Goal: Information Seeking & Learning: Check status

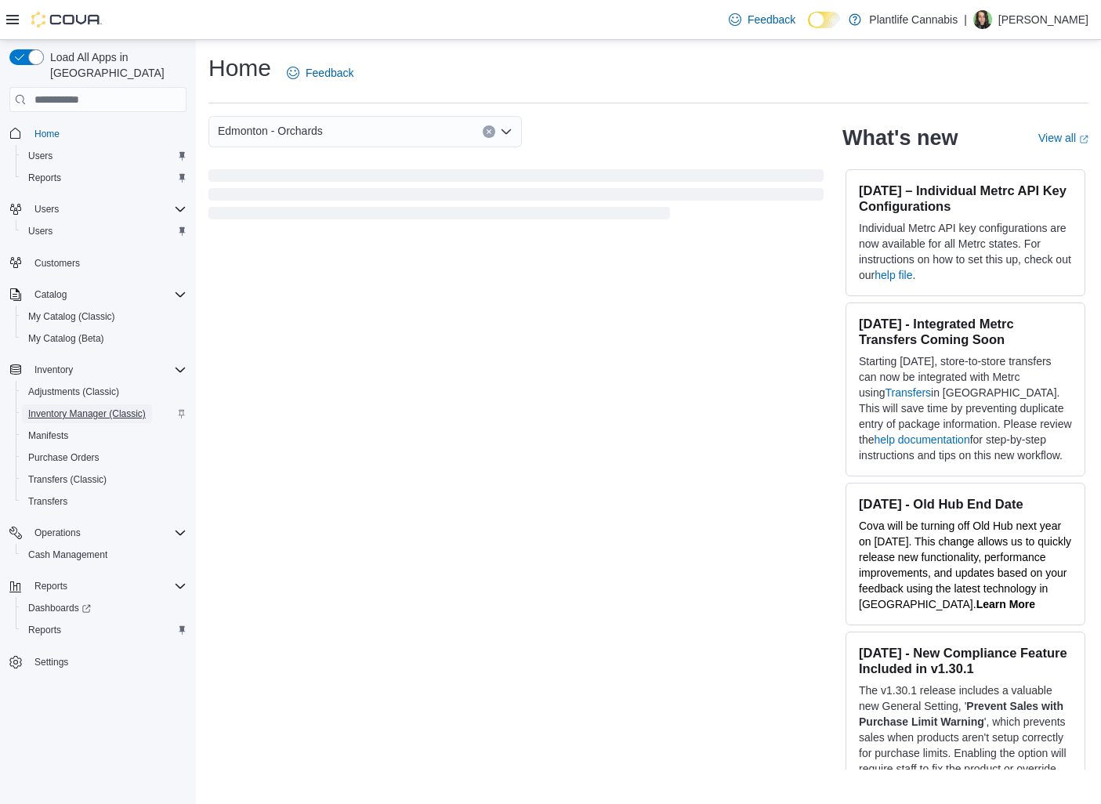
click at [110, 407] on span "Inventory Manager (Classic)" at bounding box center [87, 413] width 118 height 13
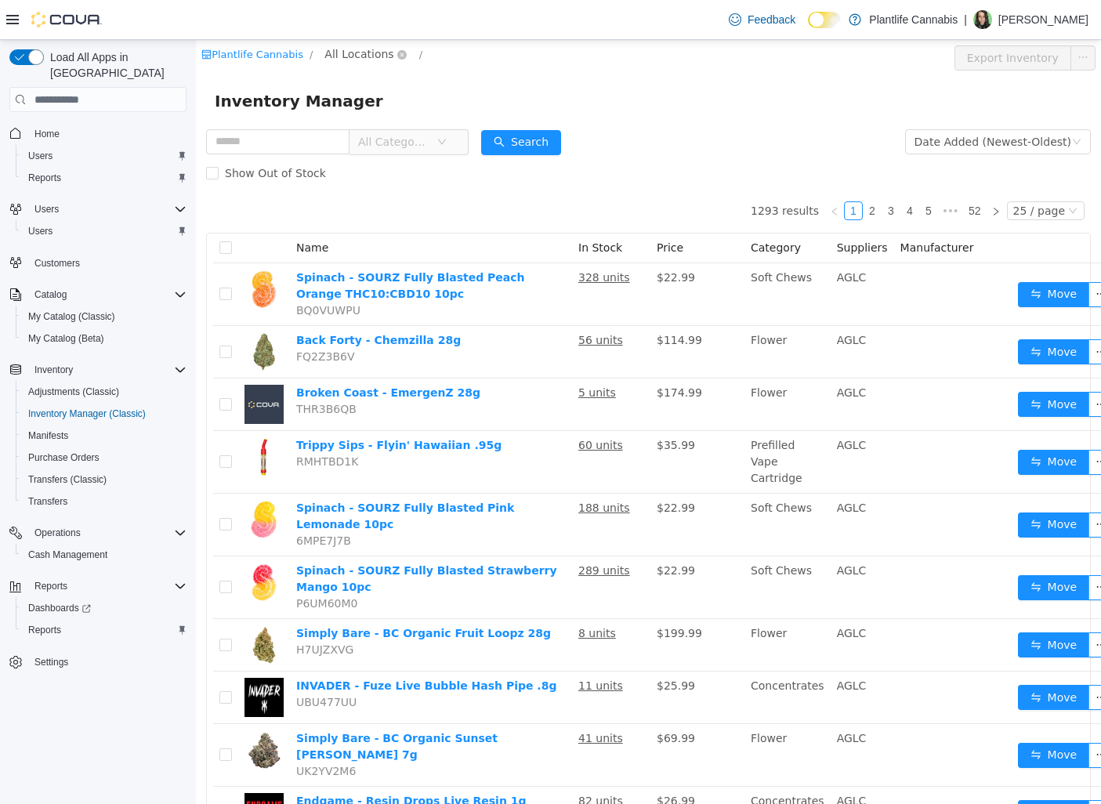
click at [332, 45] on span "All Locations" at bounding box center [358, 53] width 69 height 17
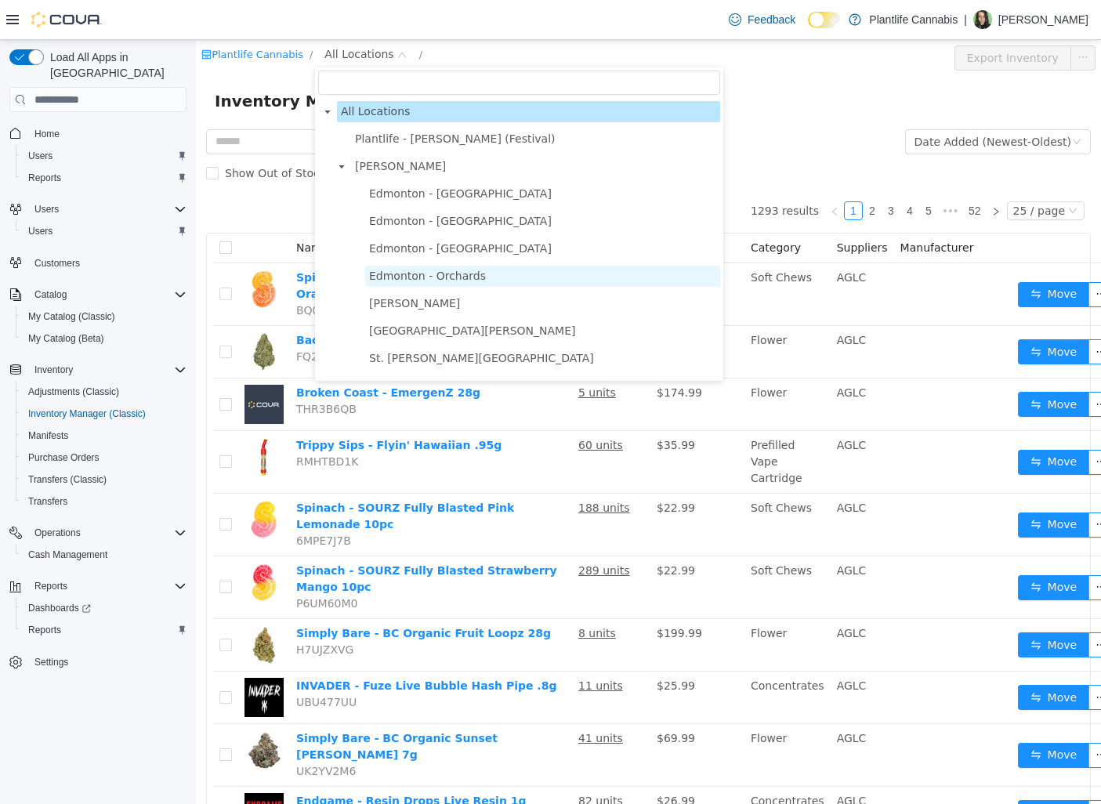
click at [455, 280] on span "Edmonton - Orchards" at bounding box center [427, 276] width 117 height 13
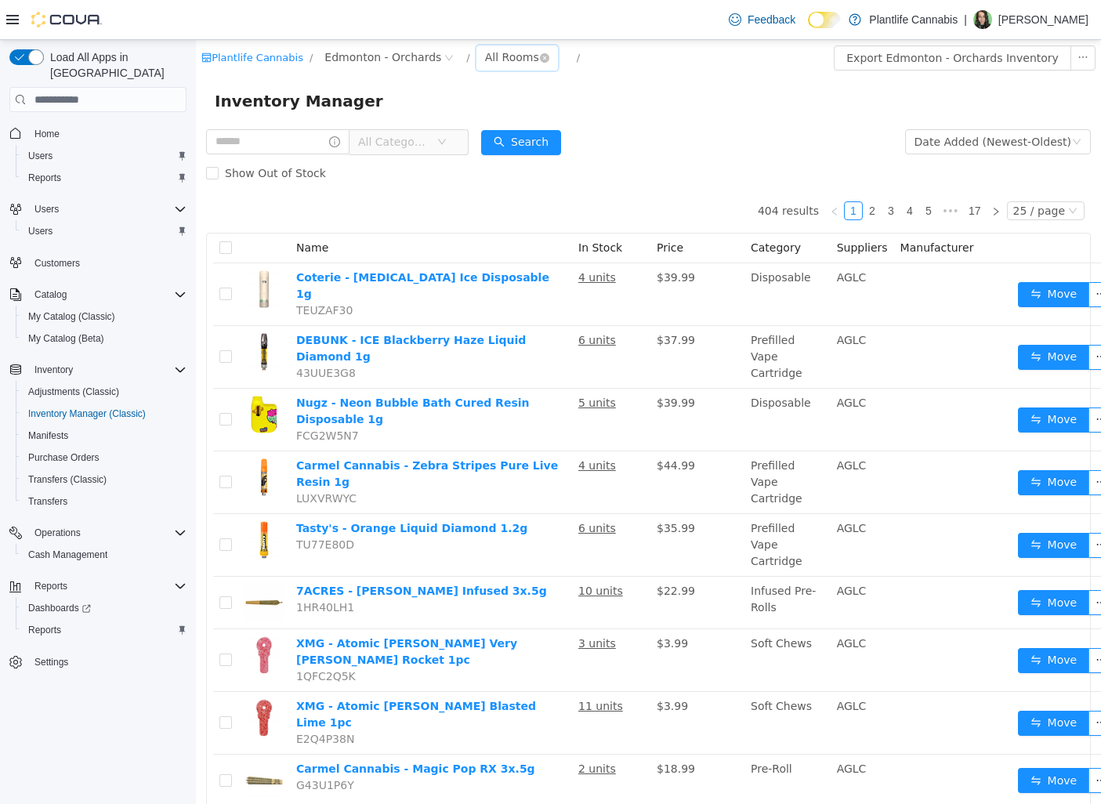
drag, startPoint x: 486, startPoint y: 55, endPoint x: 490, endPoint y: 62, distance: 8.1
click at [486, 55] on div "All Rooms" at bounding box center [512, 57] width 54 height 24
click at [506, 141] on li "Returns" at bounding box center [511, 139] width 94 height 25
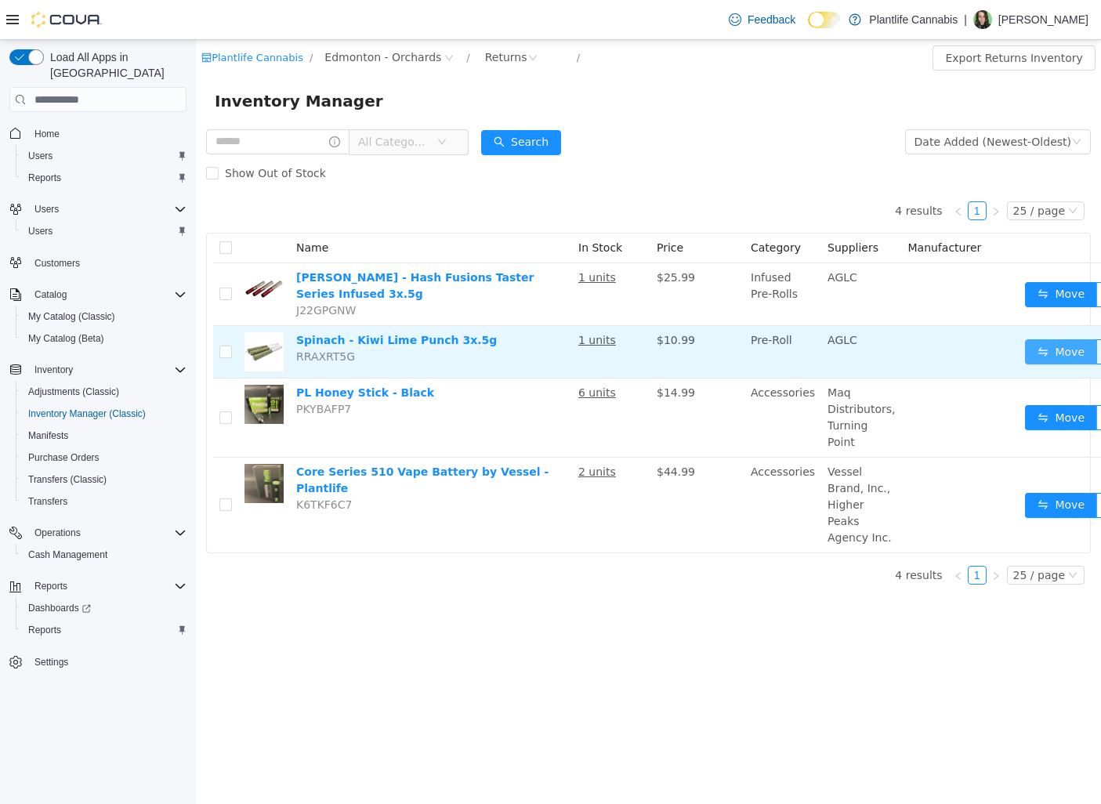
click at [1050, 346] on button "Move" at bounding box center [1061, 351] width 72 height 25
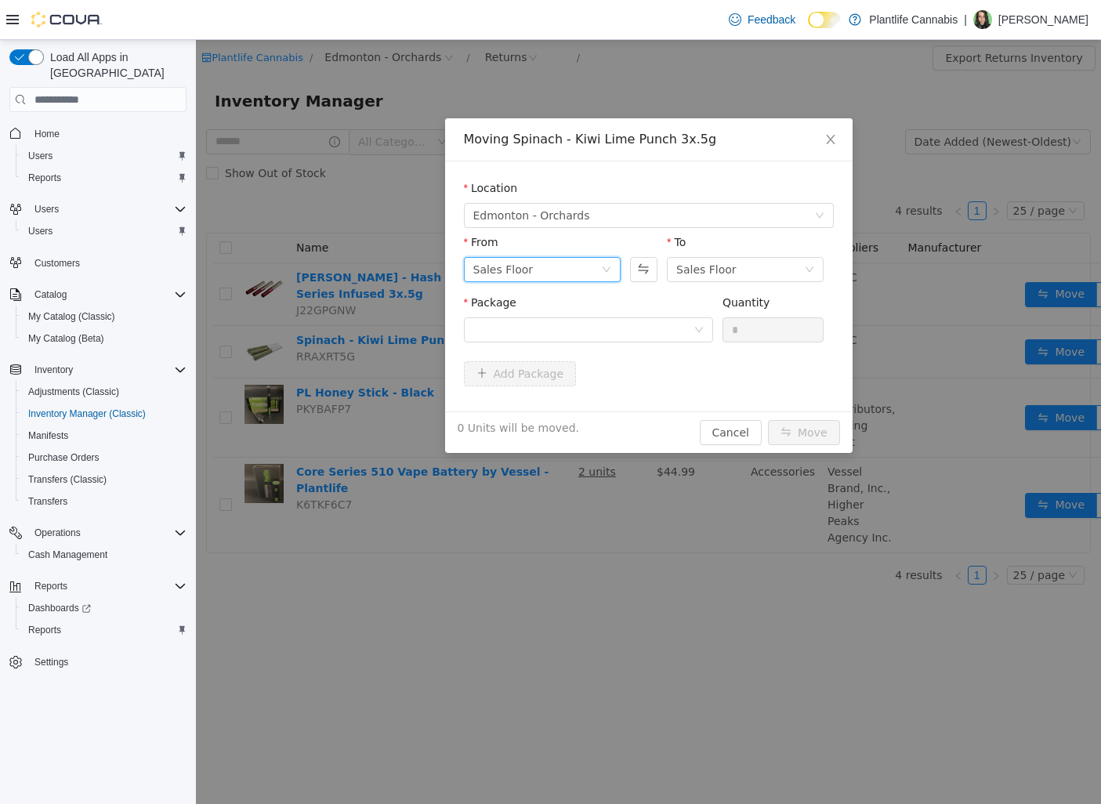
click at [505, 259] on div "Sales Floor" at bounding box center [503, 270] width 60 height 24
click at [503, 350] on li "Returns" at bounding box center [542, 350] width 157 height 25
click at [603, 326] on div at bounding box center [583, 330] width 220 height 24
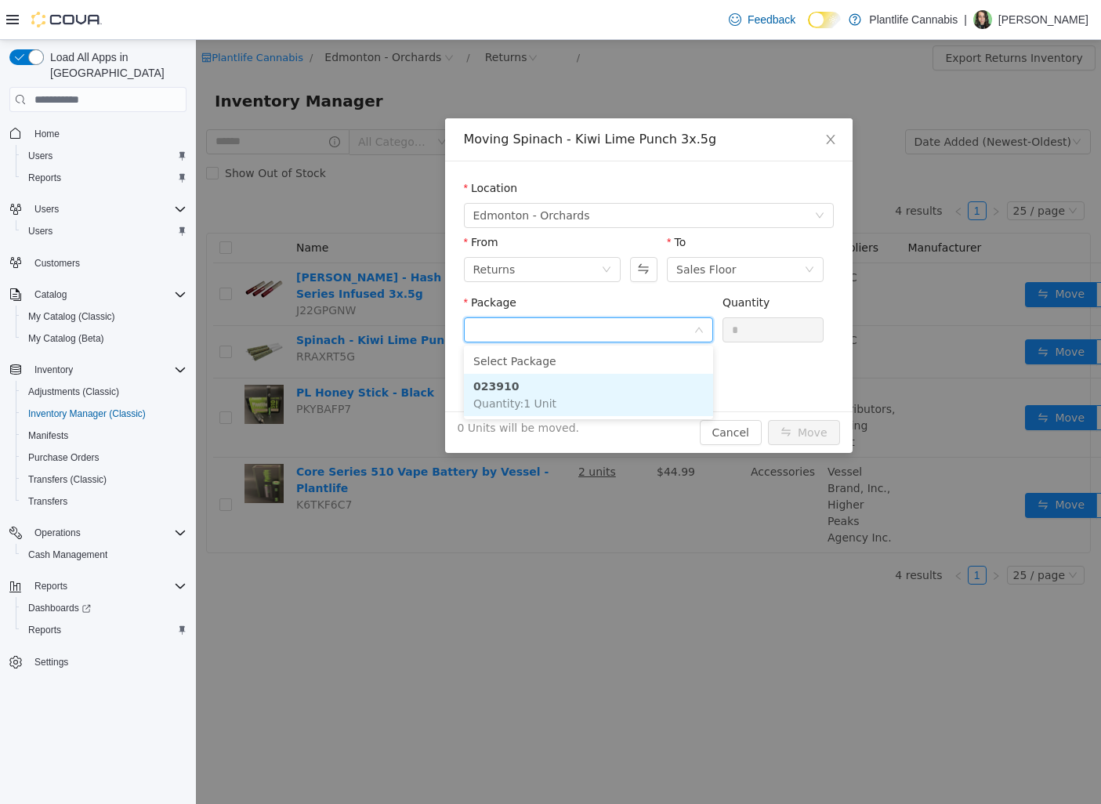
drag, startPoint x: 581, startPoint y: 393, endPoint x: 617, endPoint y: 383, distance: 38.2
click at [581, 393] on li "023910 Quantity : 1 Unit" at bounding box center [588, 395] width 249 height 42
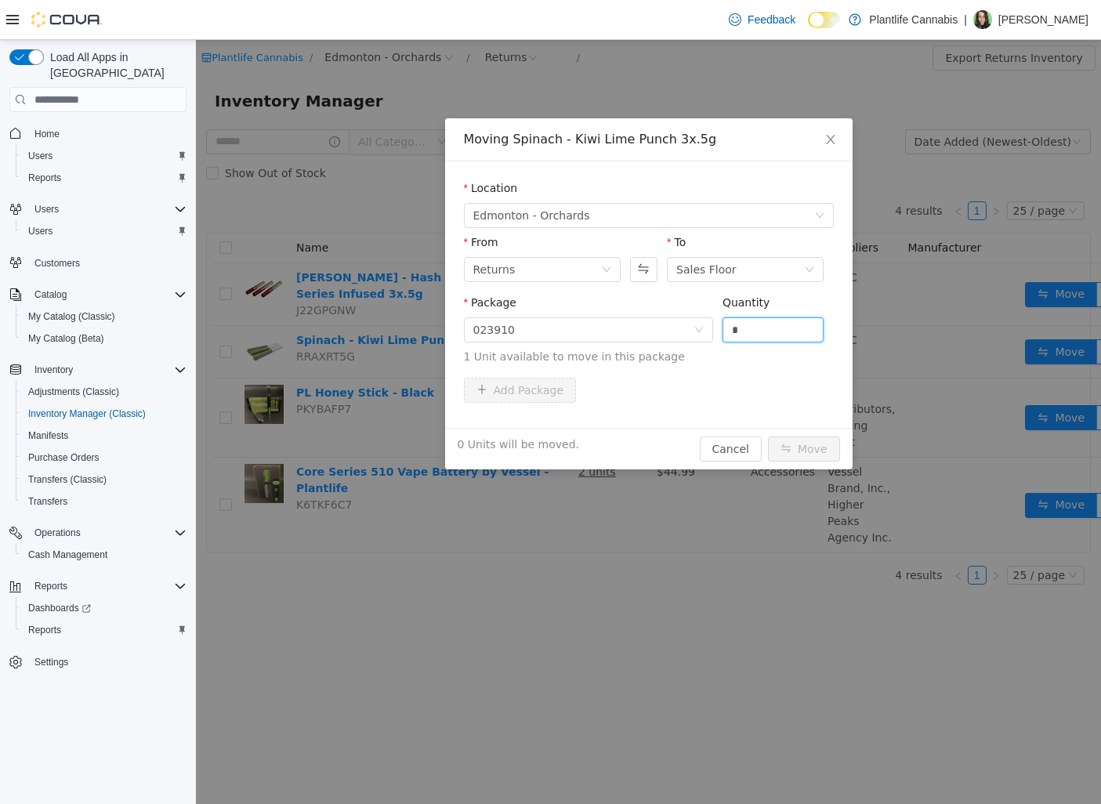
drag, startPoint x: 747, startPoint y: 325, endPoint x: 719, endPoint y: 323, distance: 27.5
click at [719, 323] on div "Package 023910 Quantity * 1 Unit available to move in this package" at bounding box center [649, 330] width 370 height 71
type input "*"
click at [808, 447] on button "Move" at bounding box center [804, 448] width 72 height 25
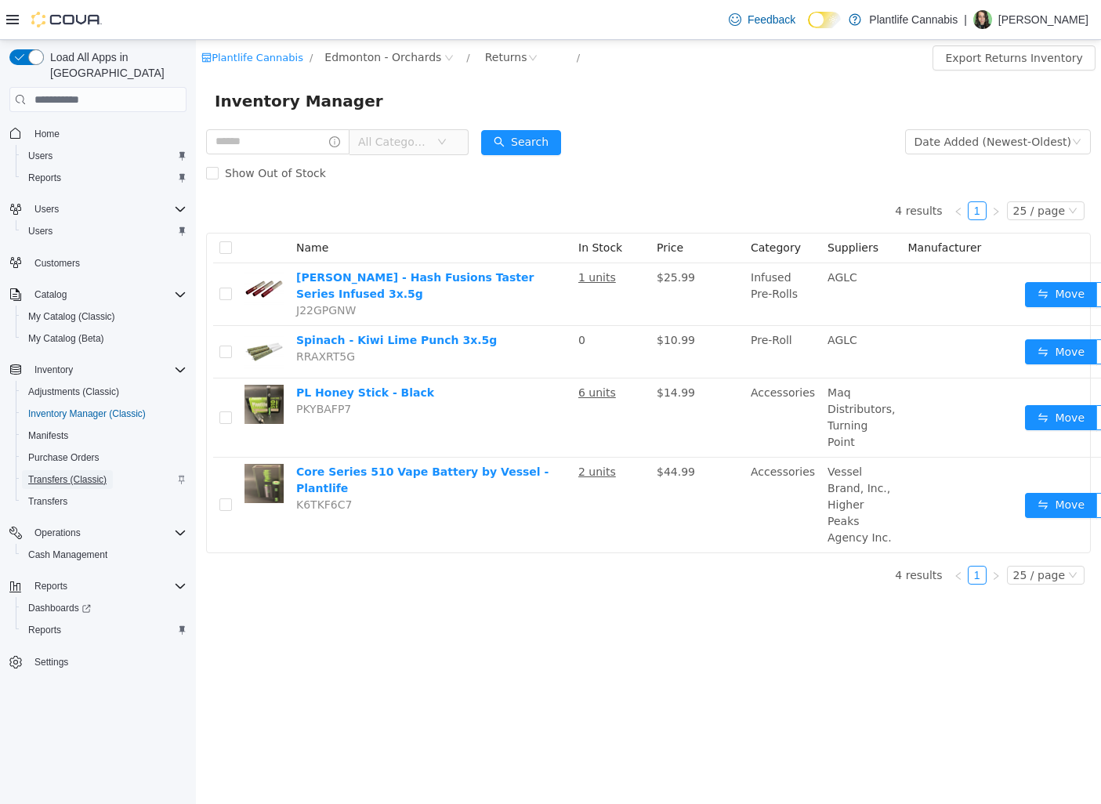
click at [70, 473] on span "Transfers (Classic)" at bounding box center [67, 479] width 78 height 13
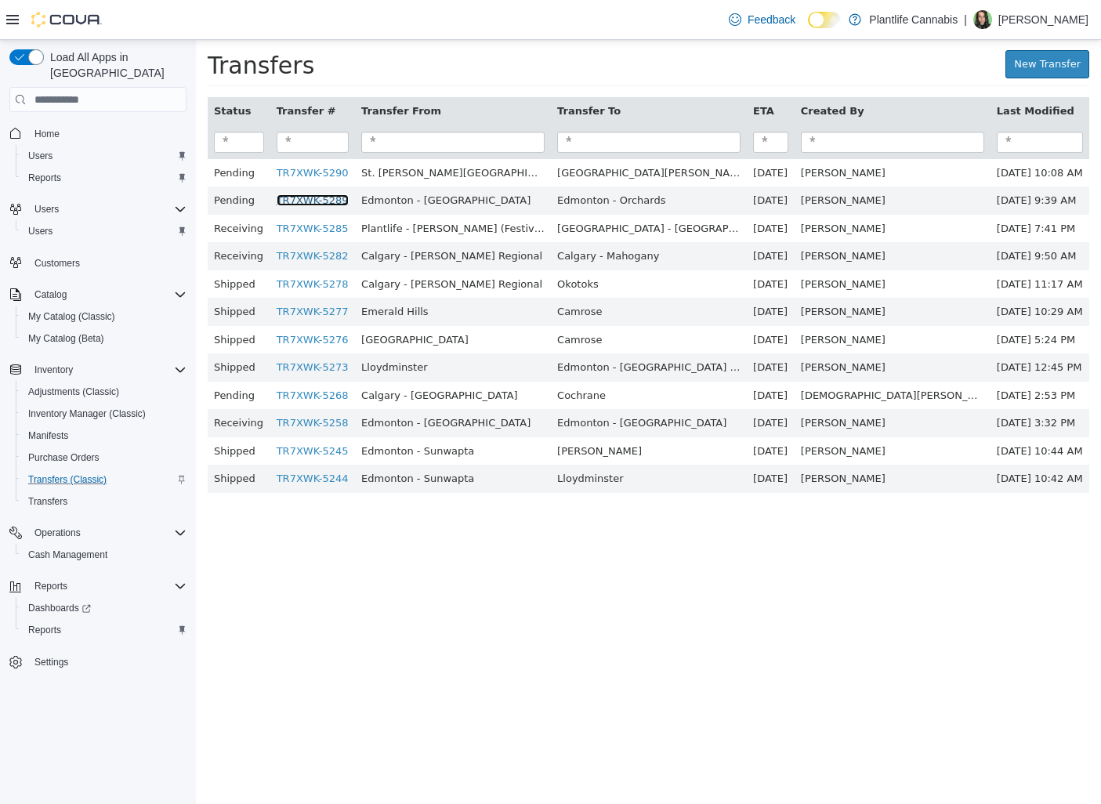
click at [315, 201] on link "TR7XWK-5289" at bounding box center [313, 200] width 72 height 12
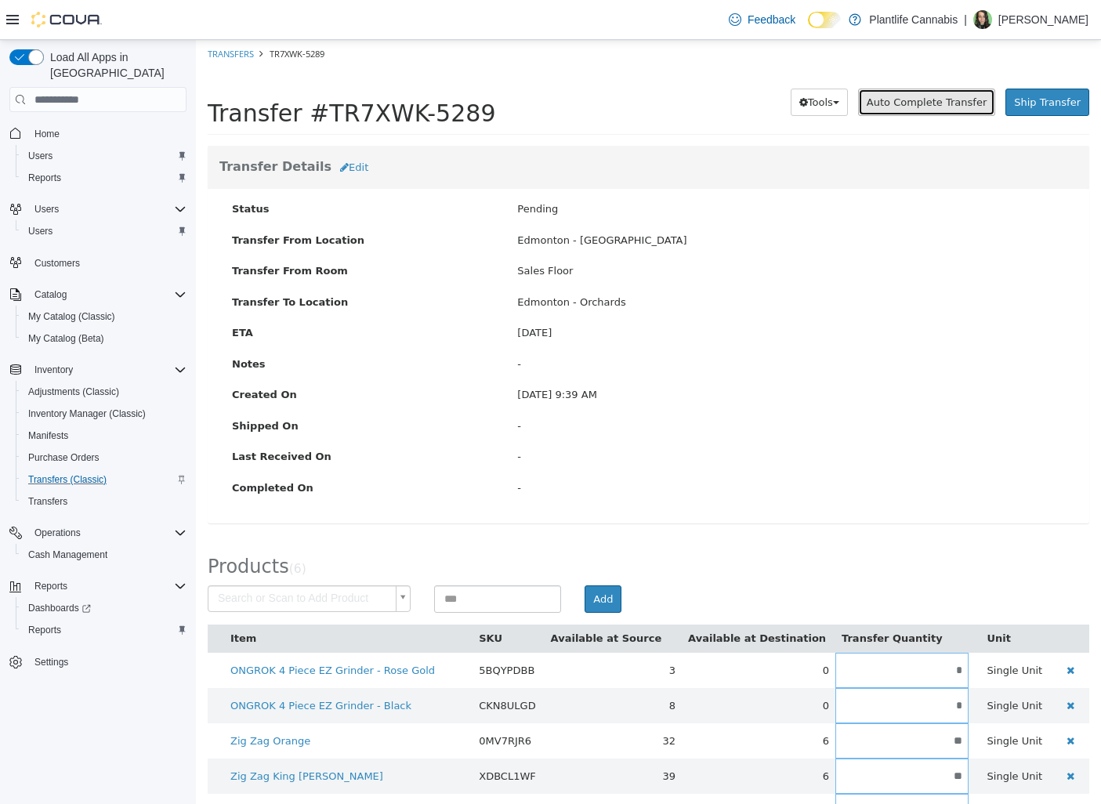
click at [925, 107] on span "Auto Complete Transfer" at bounding box center [927, 102] width 120 height 12
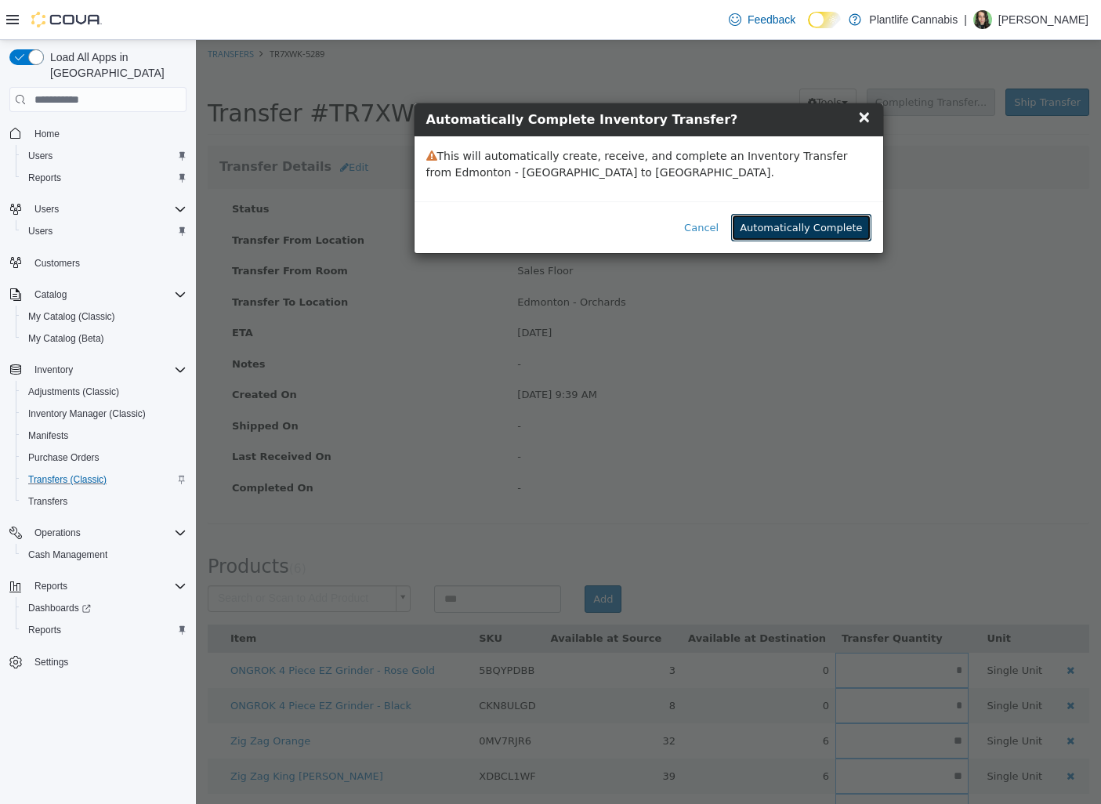
click at [837, 235] on button "Automatically Complete" at bounding box center [800, 228] width 139 height 28
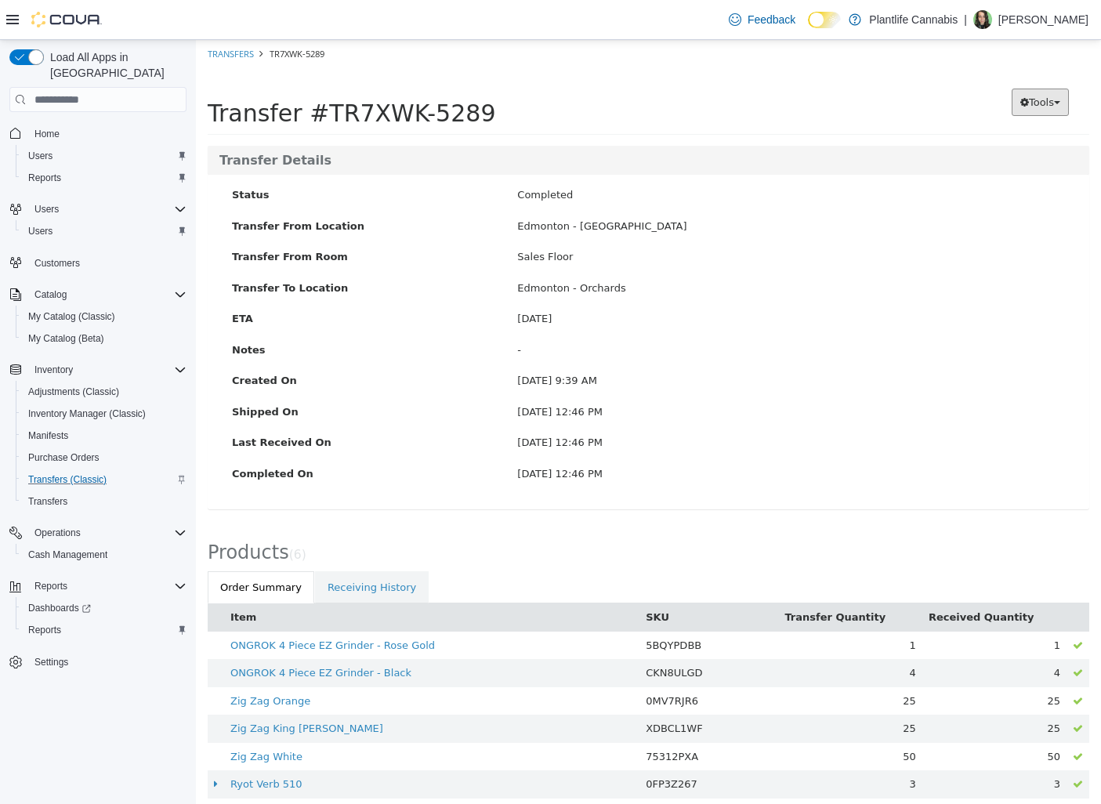
drag, startPoint x: 1026, startPoint y: 108, endPoint x: 1031, endPoint y: 122, distance: 14.9
click at [1026, 108] on button "Tools" at bounding box center [1039, 103] width 57 height 28
click at [1031, 132] on span "PDF Download" at bounding box center [999, 132] width 79 height 13
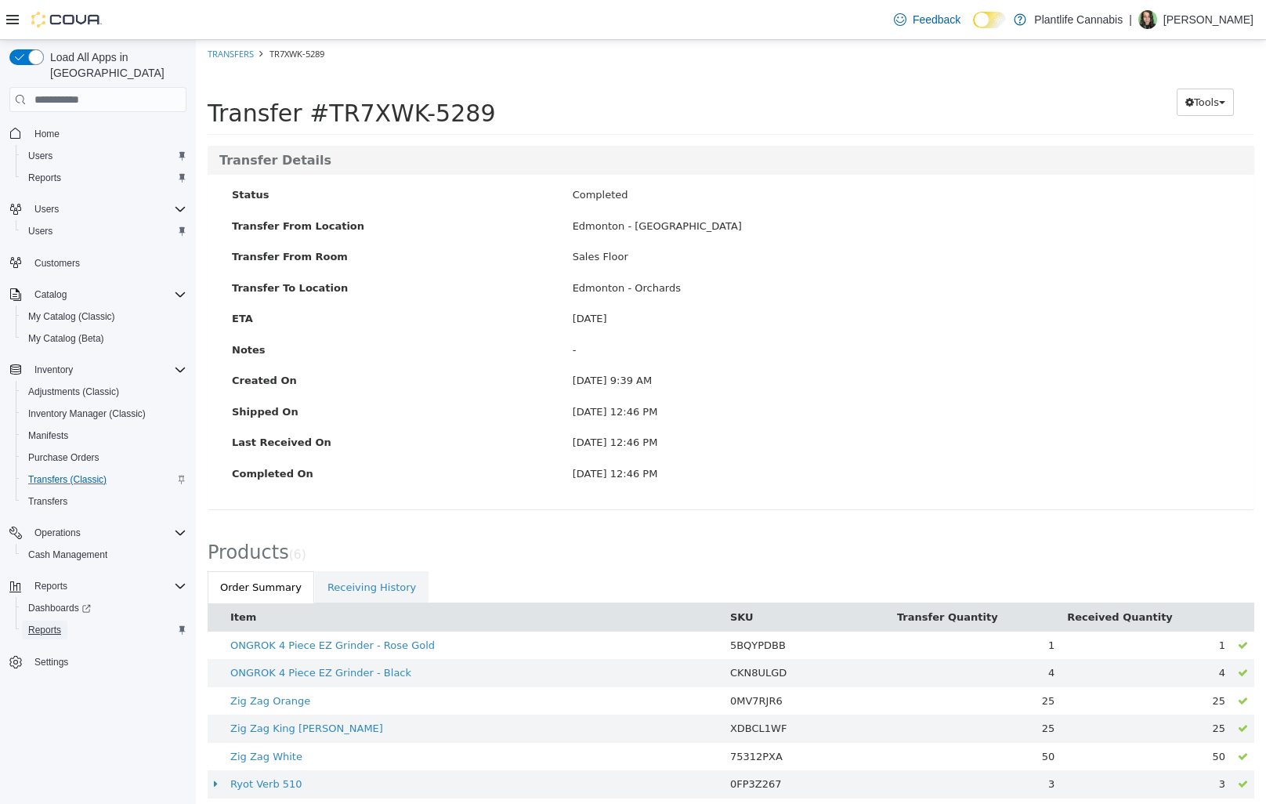
click at [42, 622] on span "Reports" at bounding box center [44, 630] width 33 height 19
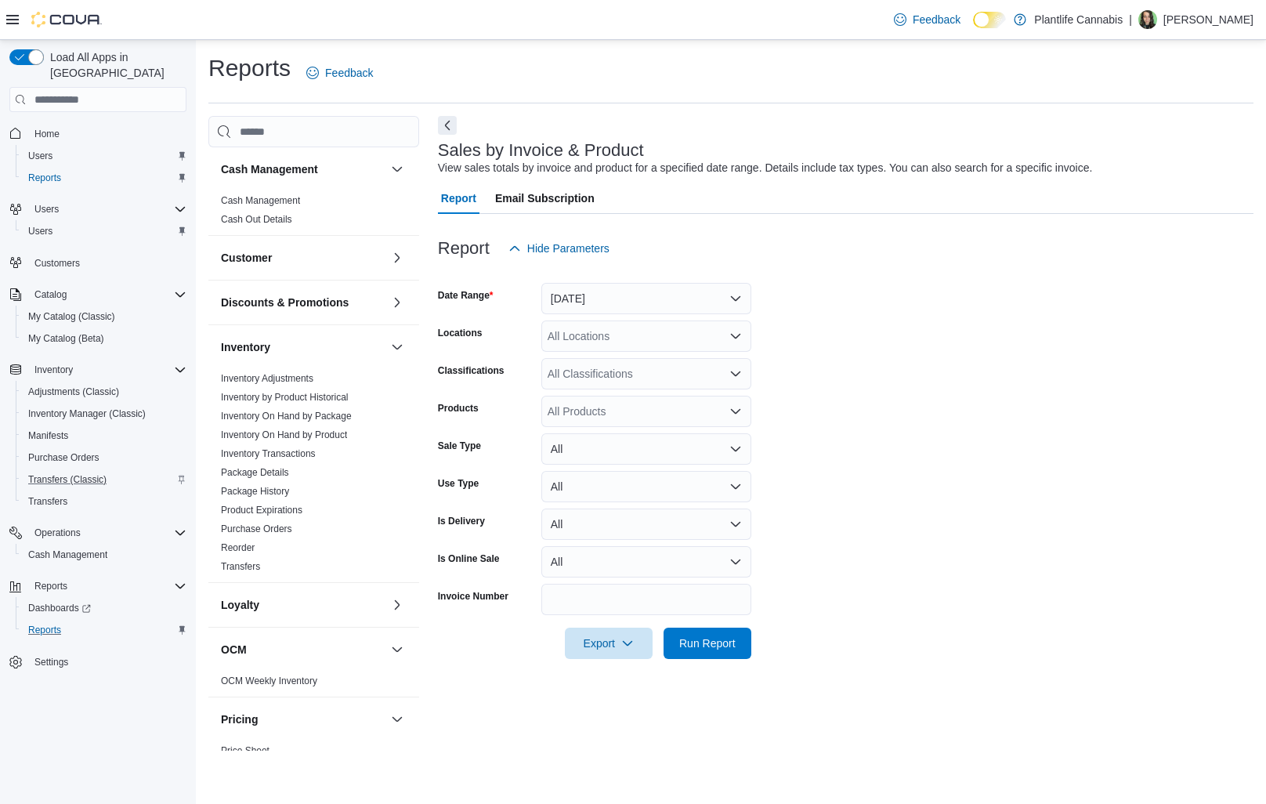
scroll to position [479, 0]
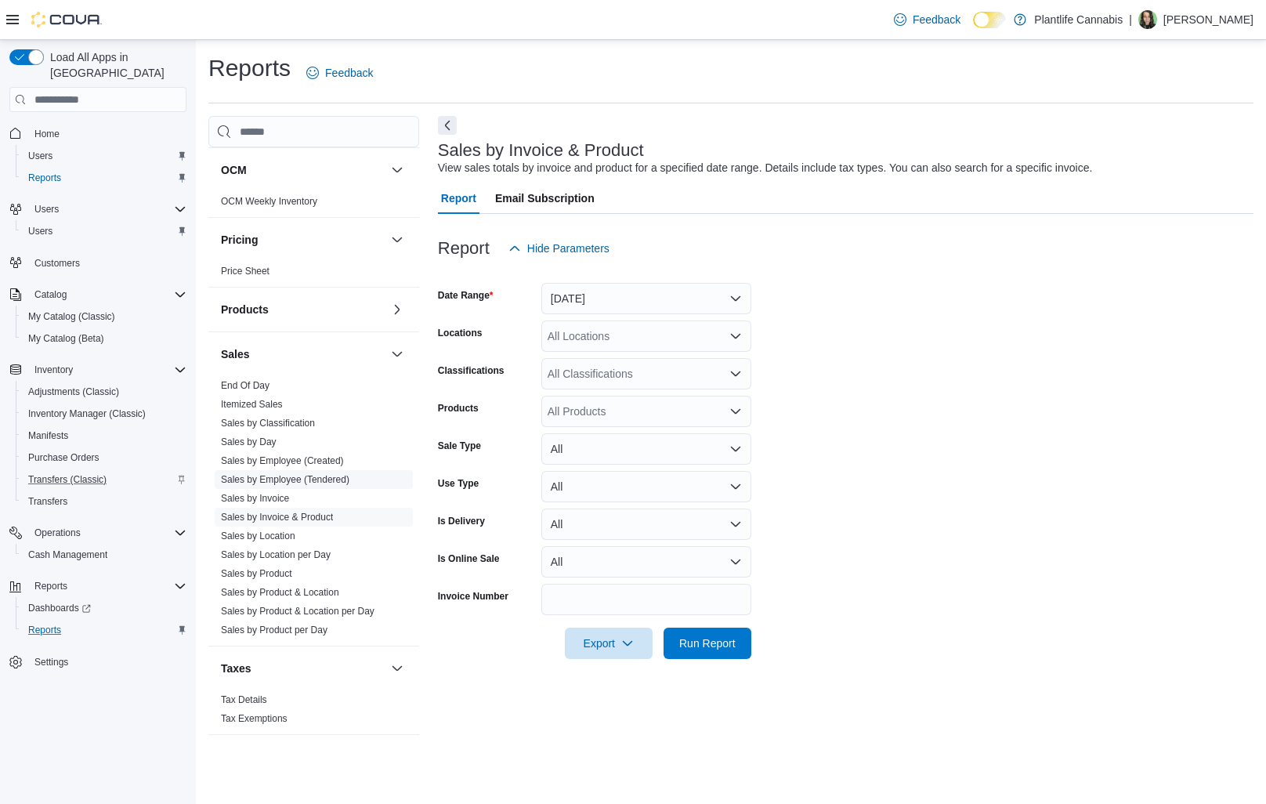
click at [303, 480] on link "Sales by Employee (Tendered)" at bounding box center [285, 479] width 128 height 11
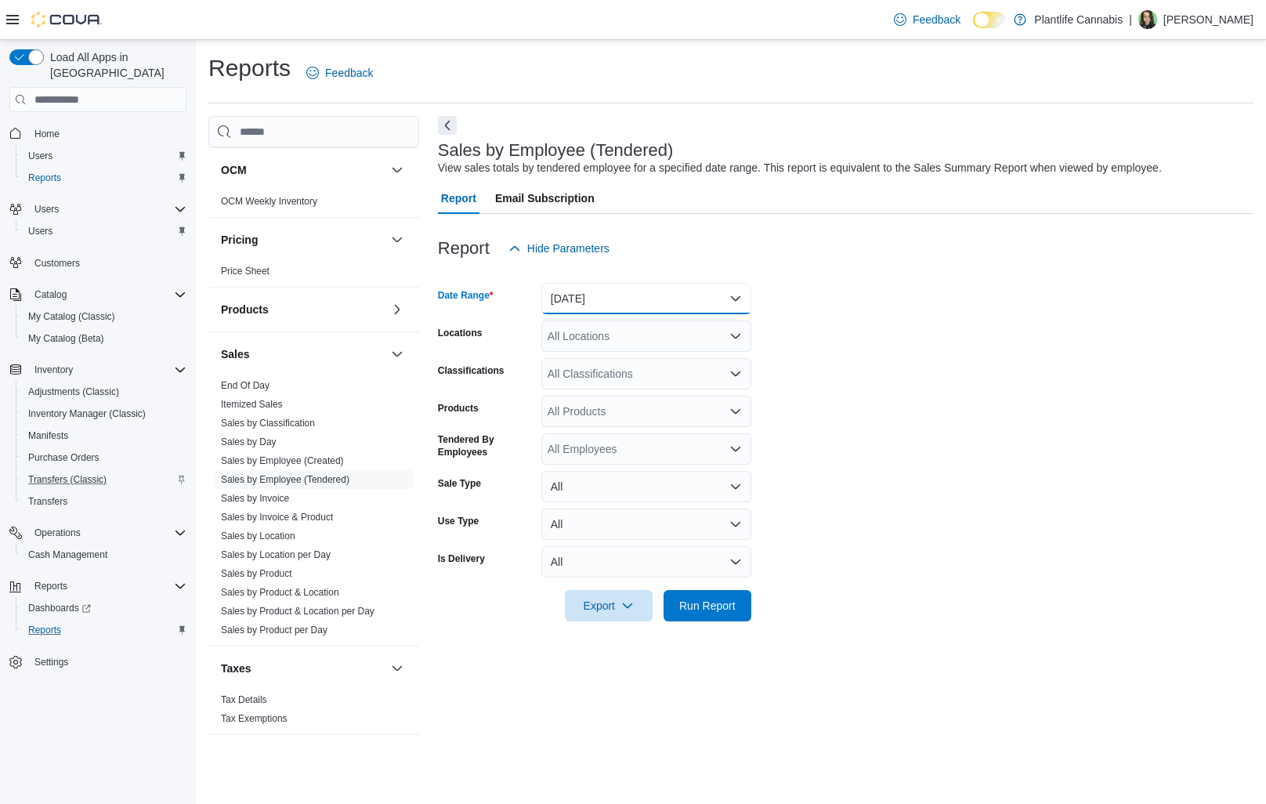
click at [605, 295] on button "[DATE]" at bounding box center [646, 298] width 210 height 31
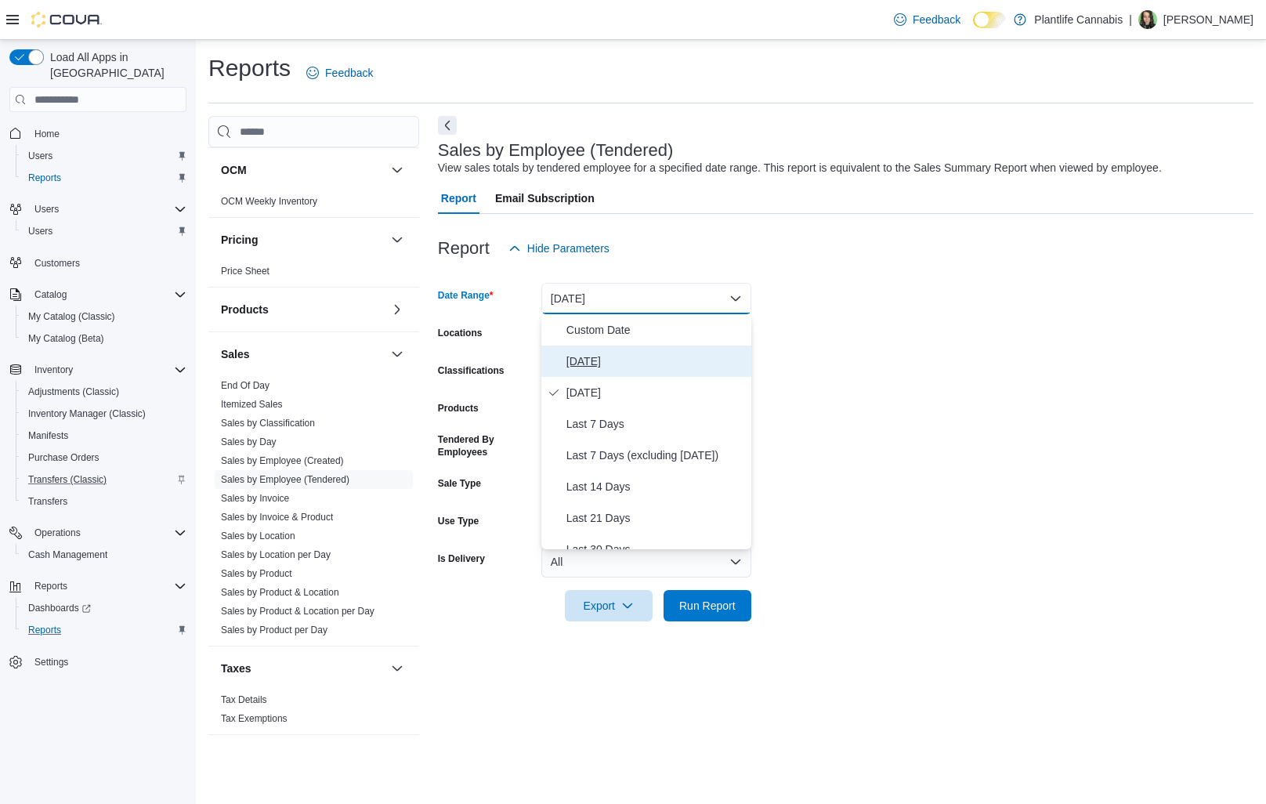
click at [579, 358] on span "[DATE]" at bounding box center [655, 361] width 179 height 19
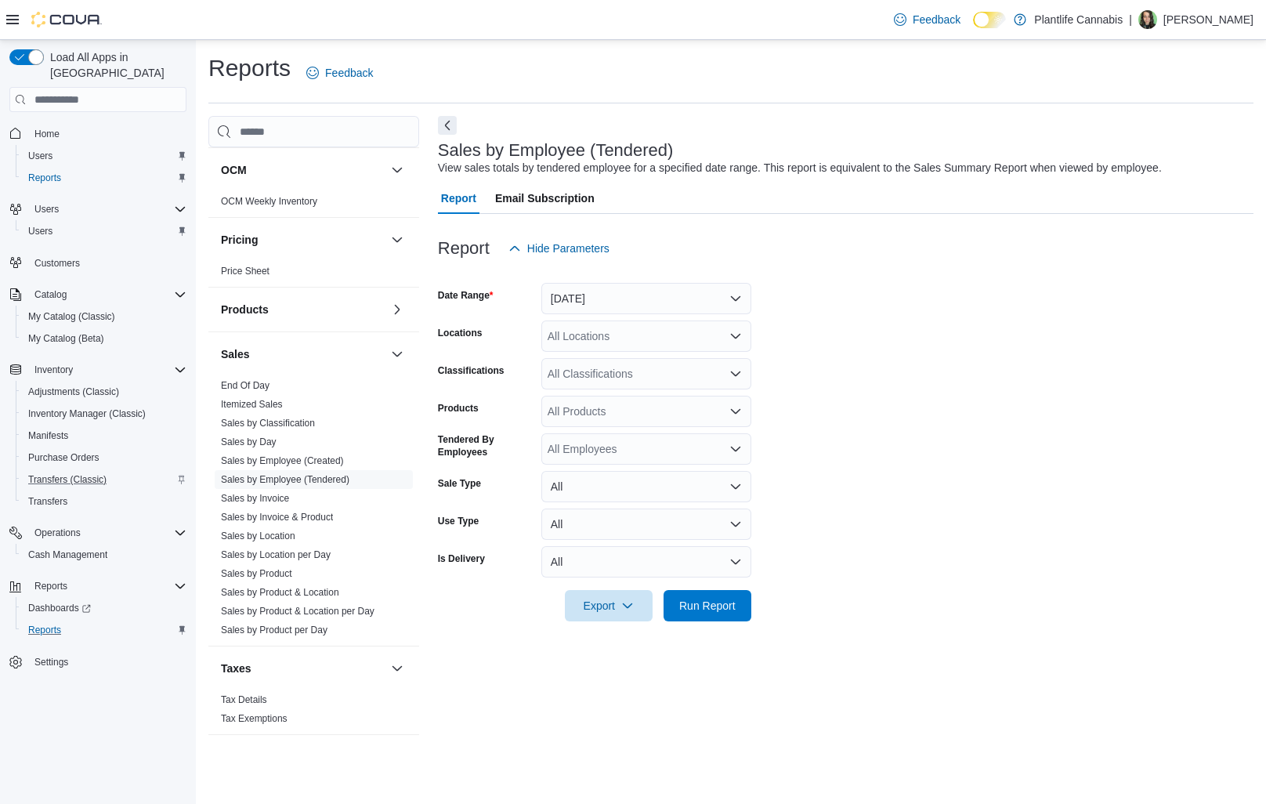
click at [590, 335] on div "All Locations" at bounding box center [646, 335] width 210 height 31
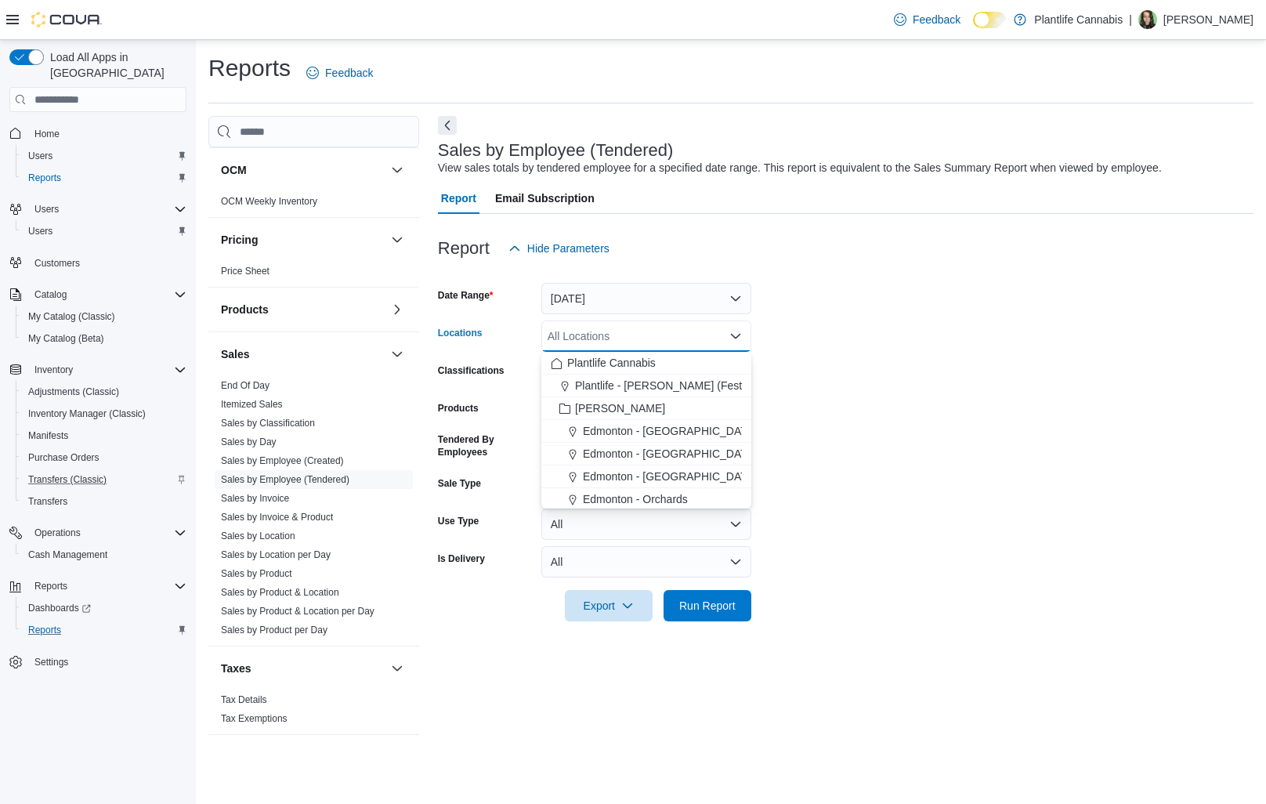
drag, startPoint x: 649, startPoint y: 499, endPoint x: 694, endPoint y: 537, distance: 59.0
click at [650, 499] on span "Edmonton - Orchards" at bounding box center [635, 499] width 105 height 16
drag, startPoint x: 729, startPoint y: 603, endPoint x: 757, endPoint y: 591, distance: 30.9
click at [729, 603] on span "Run Report" at bounding box center [707, 606] width 56 height 16
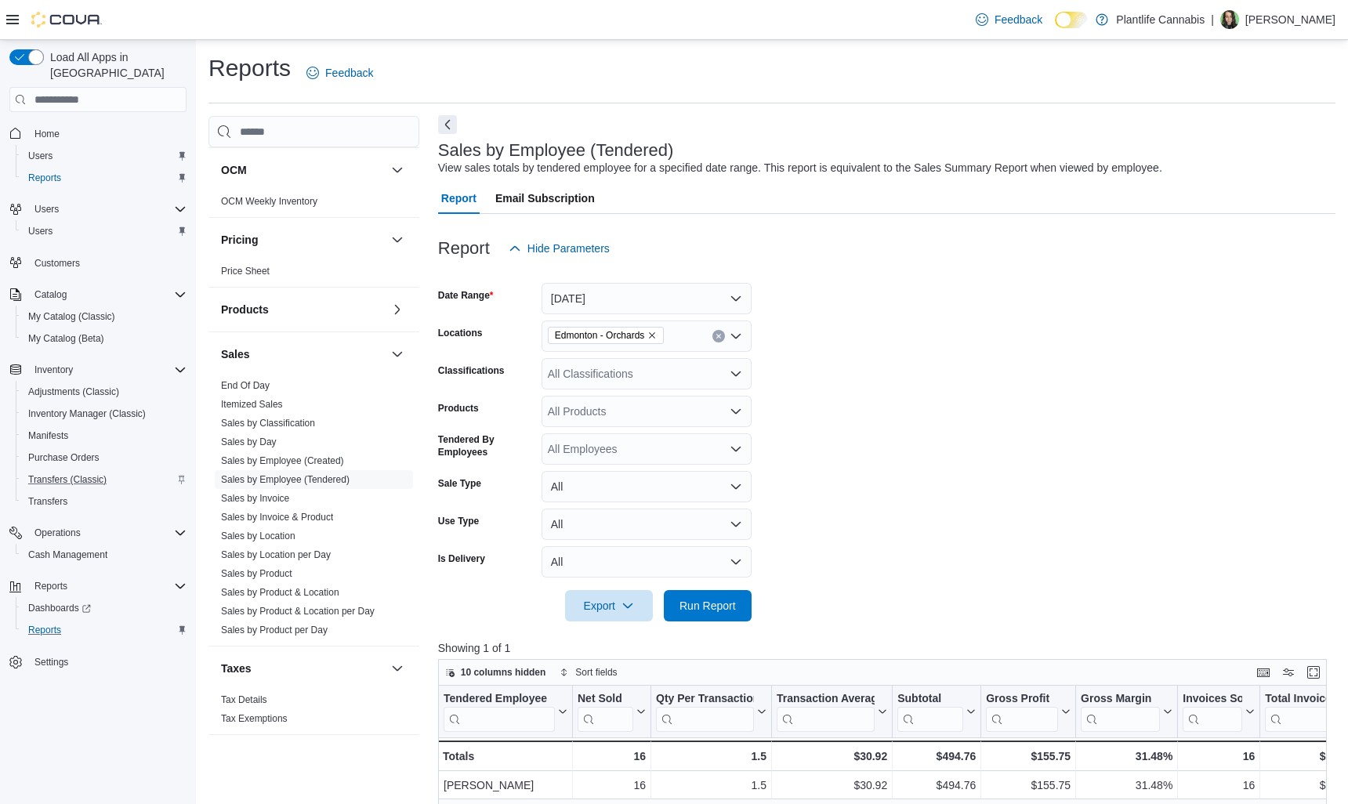
click at [454, 128] on button "Next" at bounding box center [447, 124] width 19 height 19
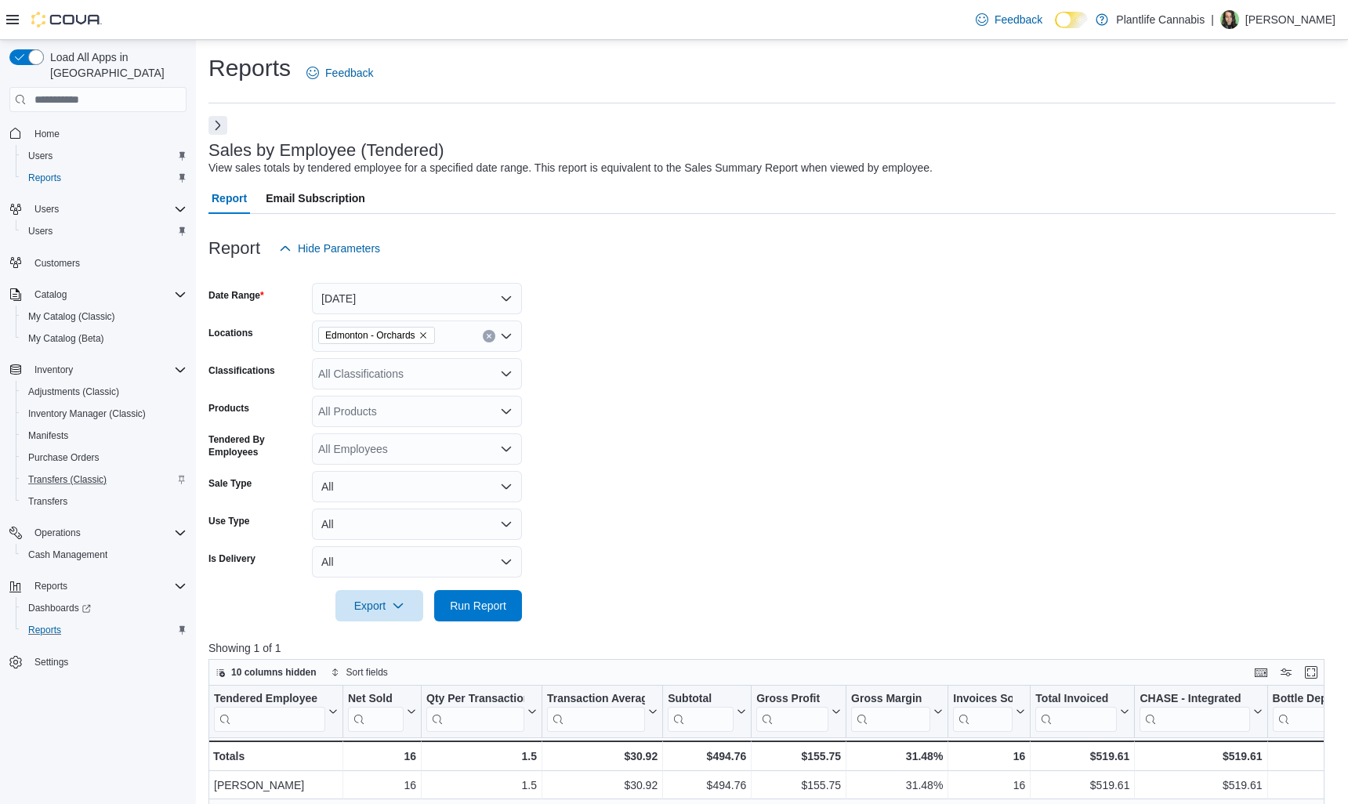
click at [784, 331] on form "Date Range Today Locations Edmonton - Orchards Classifications All Classificati…" at bounding box center [771, 442] width 1127 height 357
drag, startPoint x: 496, startPoint y: 606, endPoint x: 556, endPoint y: 591, distance: 62.1
click at [496, 606] on span "Run Report" at bounding box center [478, 606] width 56 height 16
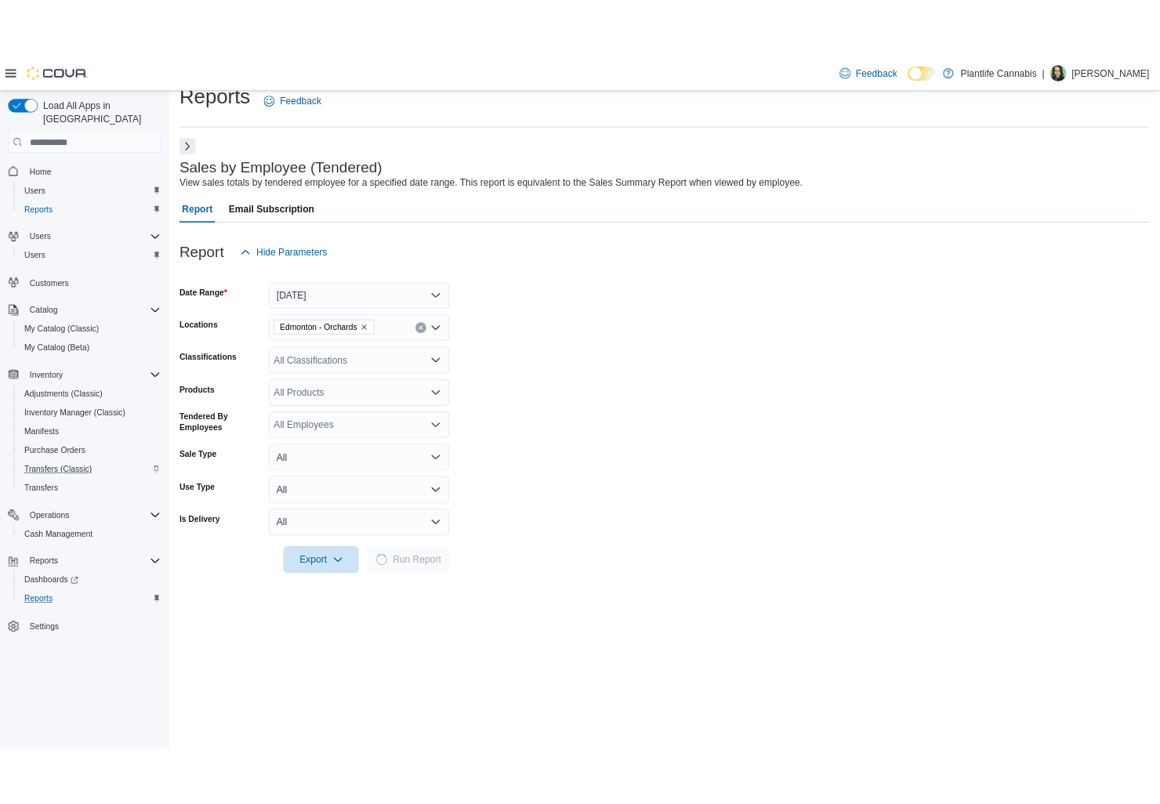
scroll to position [22, 0]
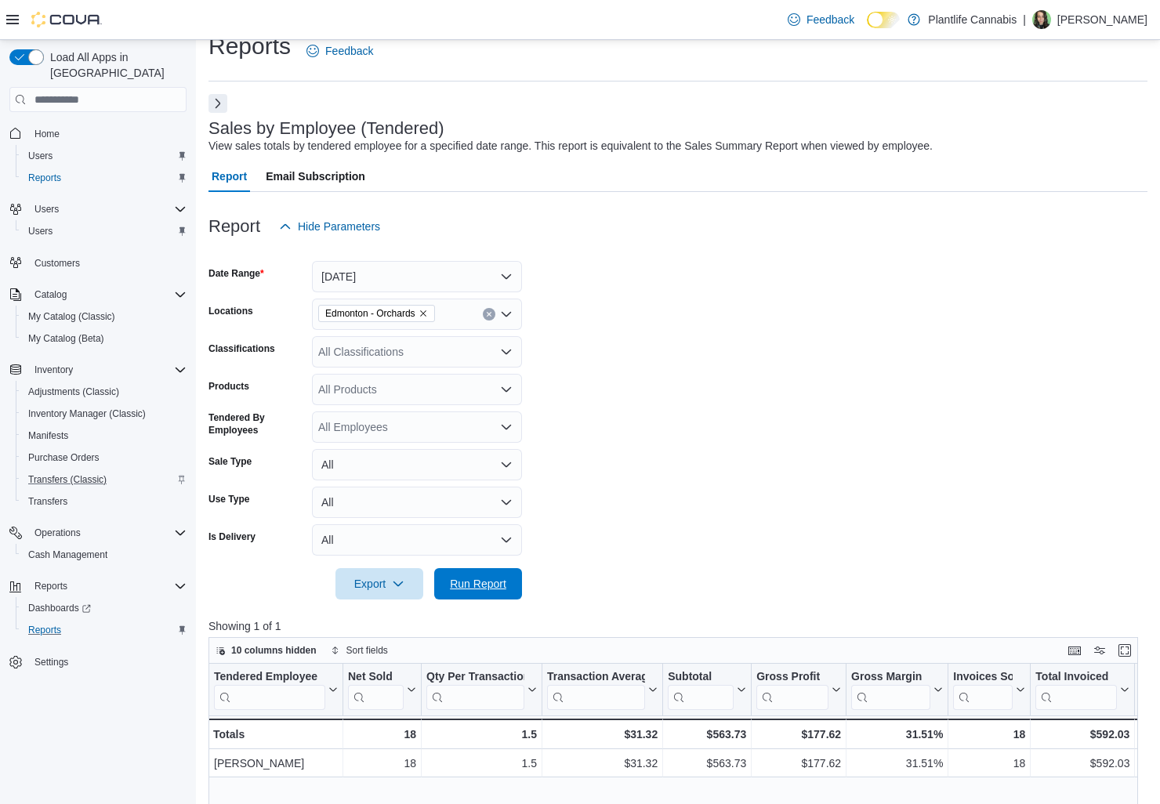
drag, startPoint x: 497, startPoint y: 578, endPoint x: 553, endPoint y: 114, distance: 468.0
click at [497, 578] on span "Run Report" at bounding box center [478, 584] width 56 height 16
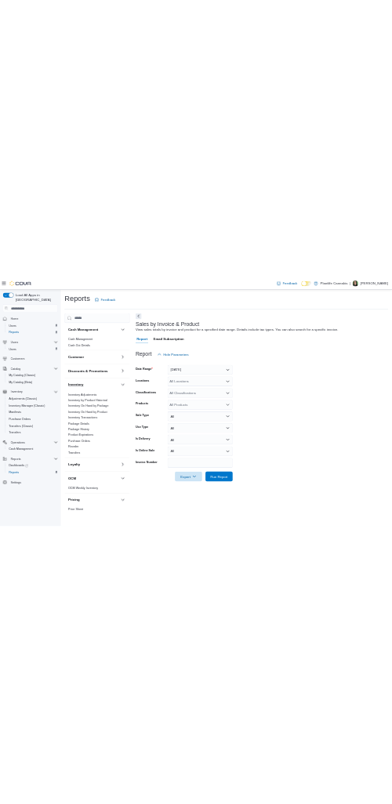
scroll to position [479, 0]
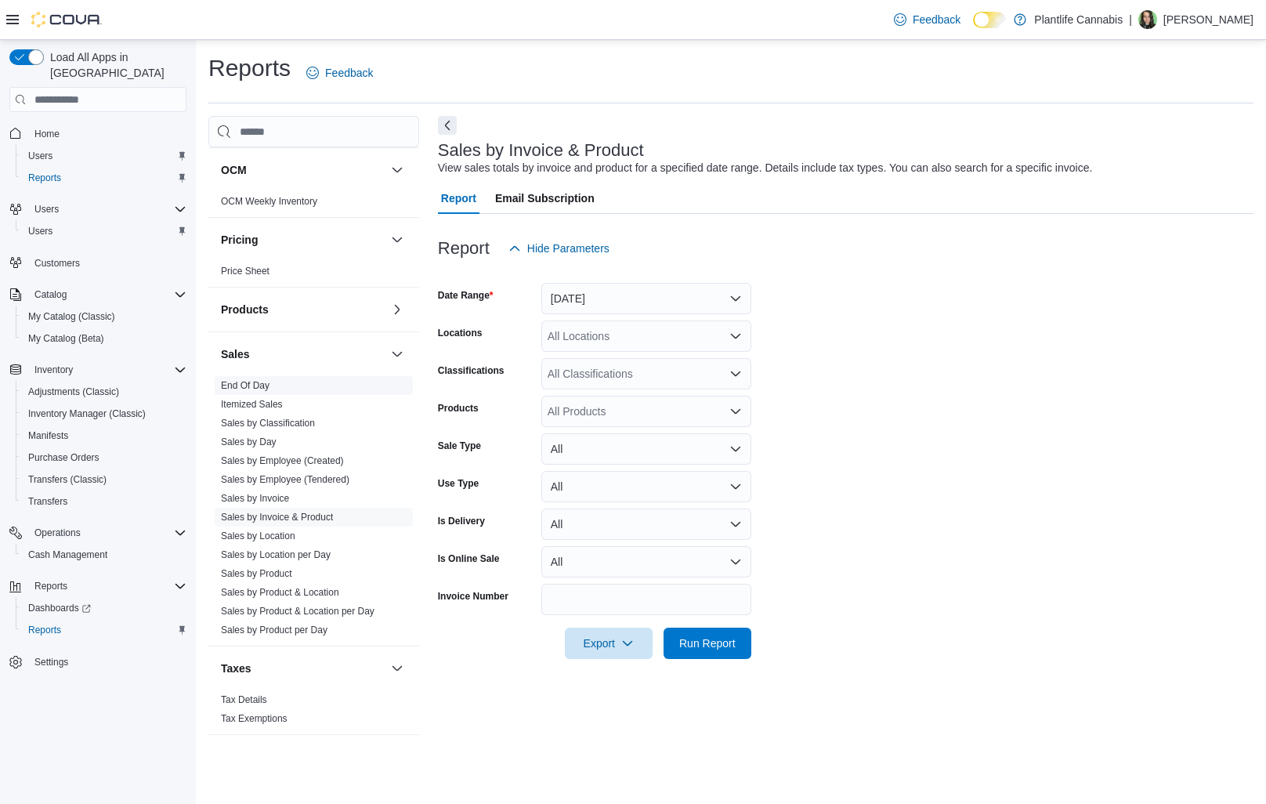
click at [250, 385] on link "End Of Day" at bounding box center [245, 385] width 49 height 11
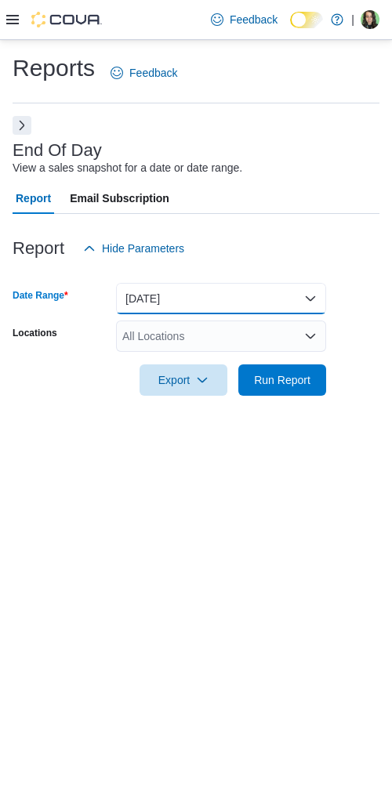
click at [153, 295] on button "[DATE]" at bounding box center [221, 298] width 210 height 31
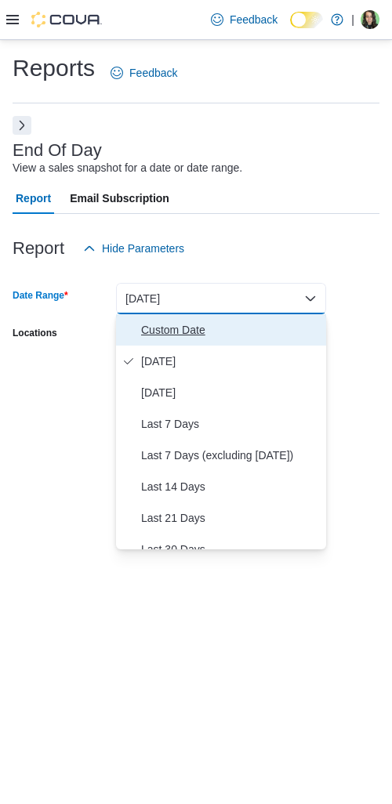
click at [136, 334] on button "Custom Date" at bounding box center [221, 329] width 210 height 31
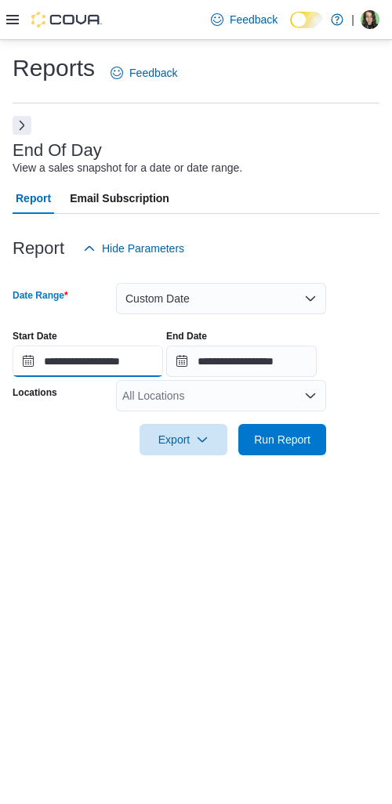
click at [71, 364] on input "**********" at bounding box center [88, 361] width 150 height 31
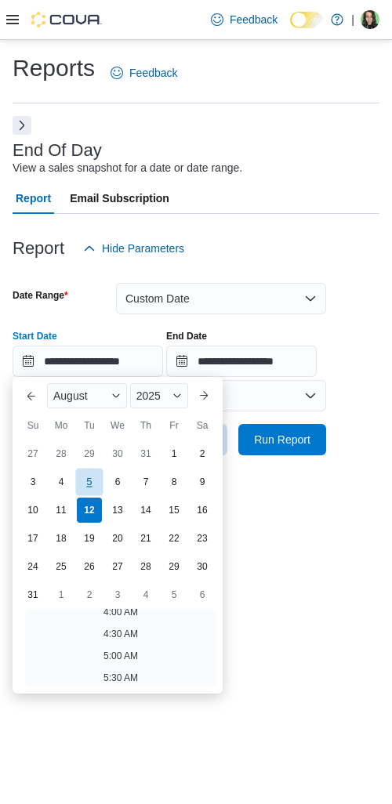
click at [94, 479] on div "5" at bounding box center [88, 482] width 27 height 27
type input "**********"
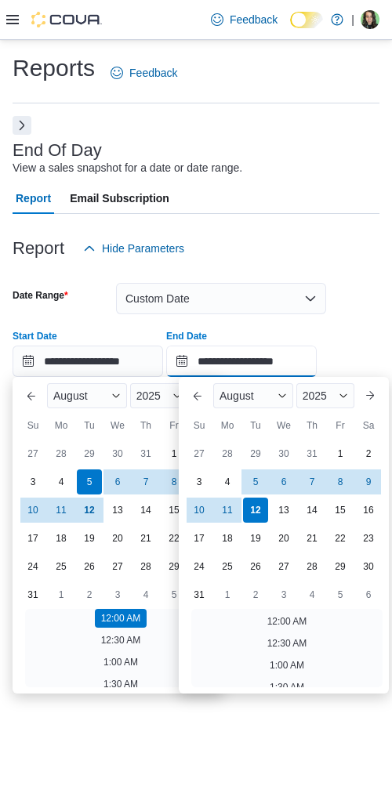
click at [255, 373] on input "**********" at bounding box center [241, 361] width 150 height 31
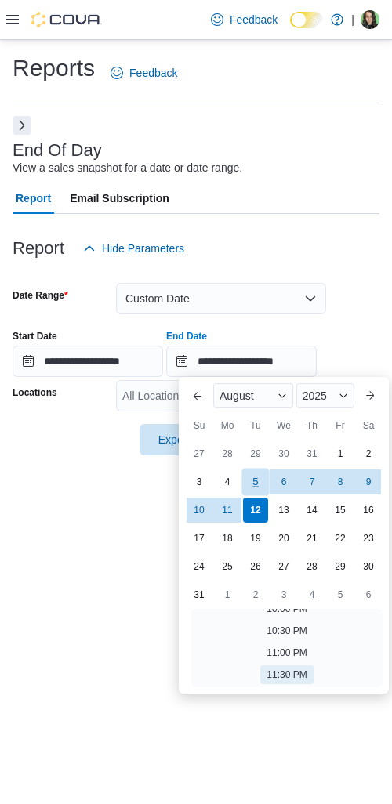
click at [256, 476] on div "5" at bounding box center [254, 482] width 27 height 27
type input "**********"
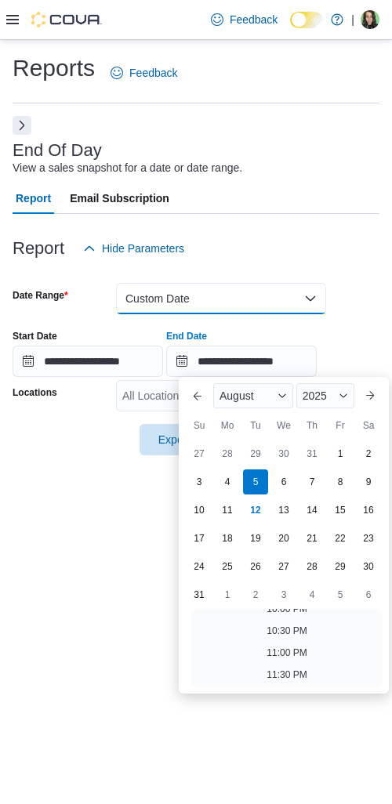
click at [324, 290] on button "Custom Date" at bounding box center [221, 298] width 210 height 31
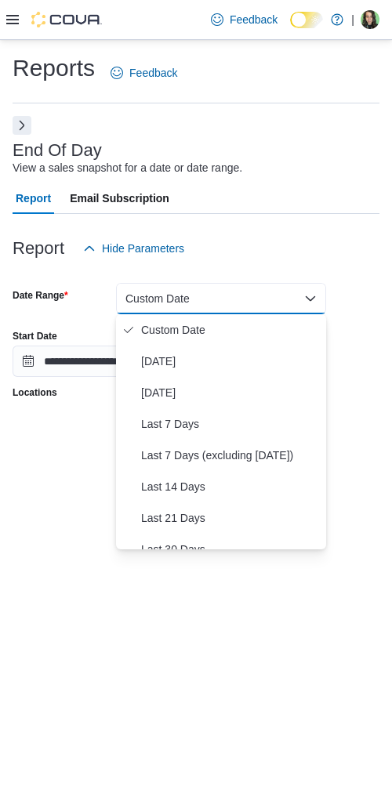
drag, startPoint x: 361, startPoint y: 242, endPoint x: 241, endPoint y: 393, distance: 192.4
click at [361, 242] on div "Report Hide Parameters" at bounding box center [196, 248] width 367 height 31
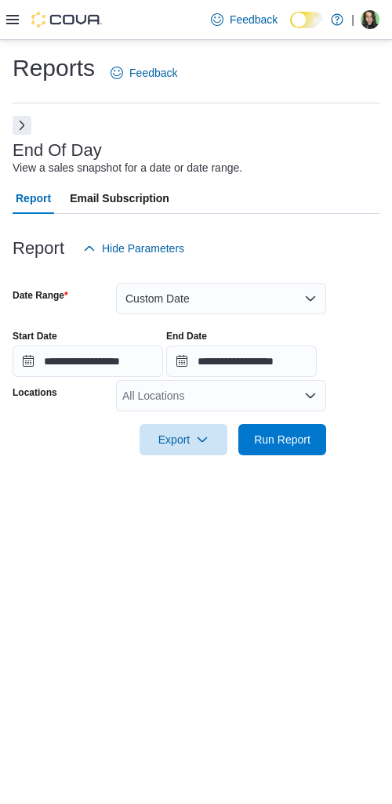
click at [210, 404] on div "All Locations" at bounding box center [221, 395] width 210 height 31
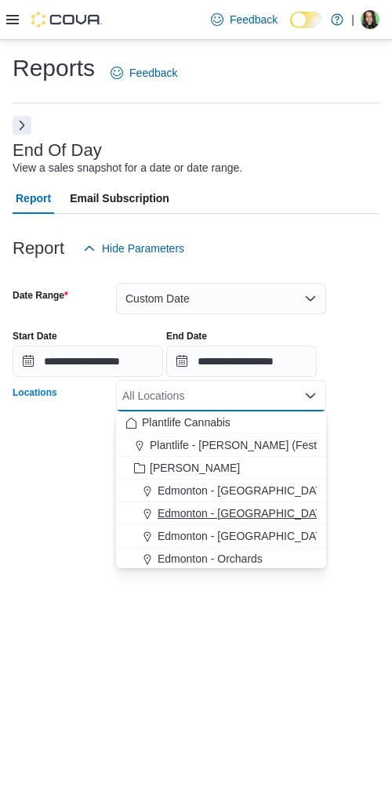
drag, startPoint x: 252, startPoint y: 557, endPoint x: 312, endPoint y: 511, distance: 76.0
click at [252, 557] on span "Edmonton - Orchards" at bounding box center [209, 559] width 105 height 16
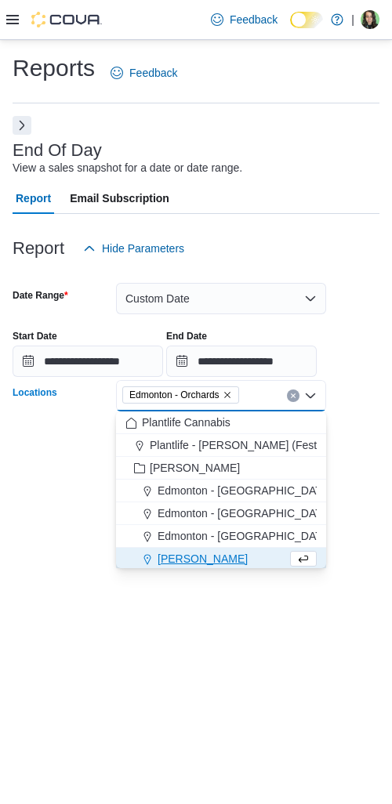
scroll to position [2, 0]
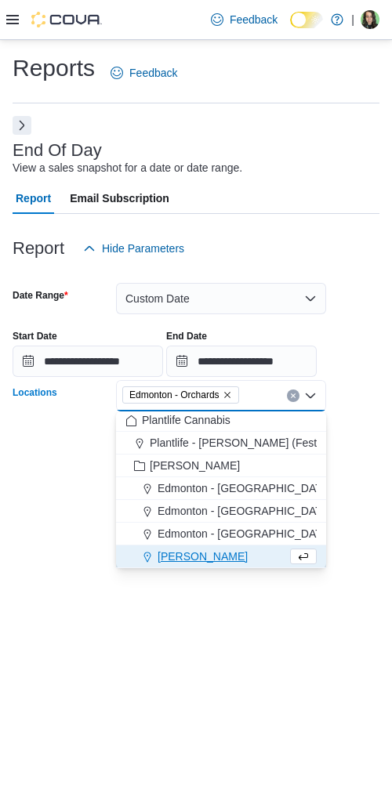
drag, startPoint x: 365, startPoint y: 438, endPoint x: 328, endPoint y: 454, distance: 40.7
click at [365, 438] on form "**********" at bounding box center [196, 359] width 367 height 191
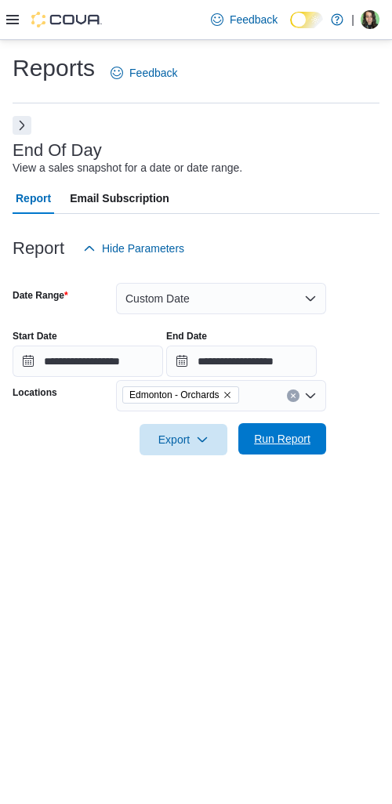
click at [317, 437] on button "Run Report" at bounding box center [282, 438] width 88 height 31
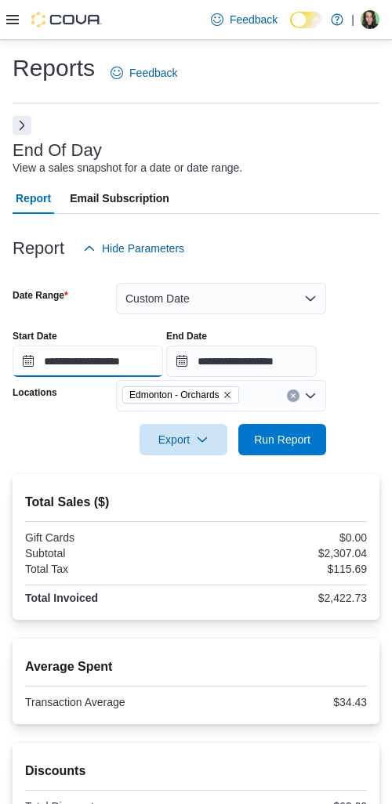
click at [93, 366] on input "**********" at bounding box center [88, 361] width 150 height 31
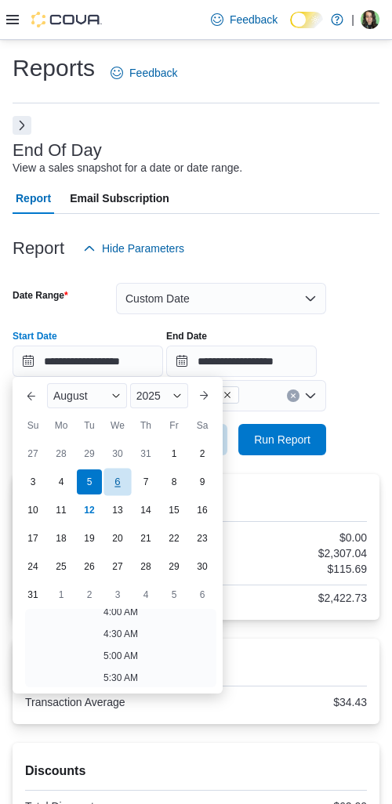
drag, startPoint x: 121, startPoint y: 479, endPoint x: 128, endPoint y: 479, distance: 7.9
click at [121, 479] on div "6" at bounding box center [116, 482] width 27 height 27
type input "**********"
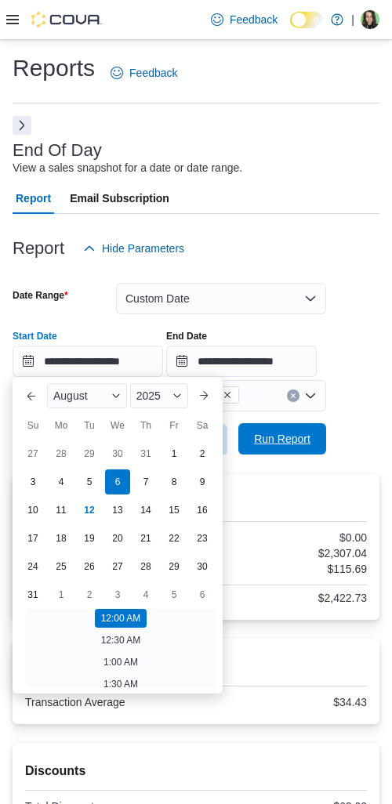
click at [288, 446] on span "Run Report" at bounding box center [282, 439] width 56 height 16
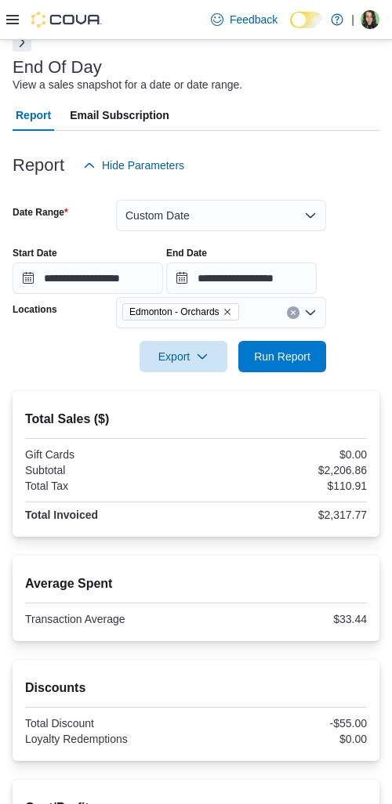
scroll to position [85, 0]
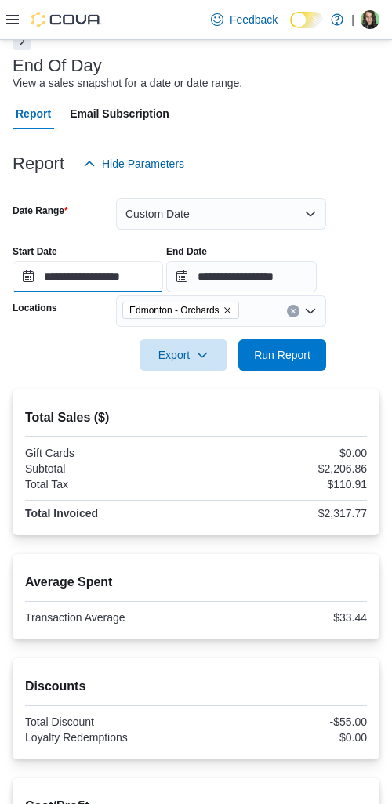
drag, startPoint x: 73, startPoint y: 276, endPoint x: 83, endPoint y: 290, distance: 17.4
click at [73, 276] on input "**********" at bounding box center [88, 276] width 150 height 31
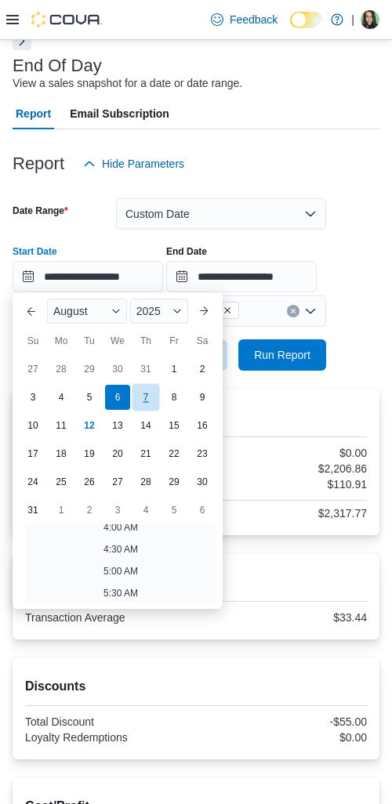
click at [145, 393] on div "7" at bounding box center [145, 397] width 27 height 27
type input "**********"
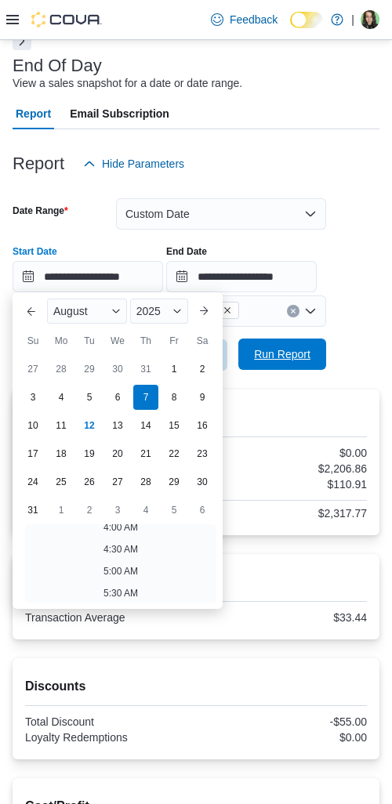
scroll to position [3, 0]
click at [277, 356] on span "Run Report" at bounding box center [282, 354] width 56 height 16
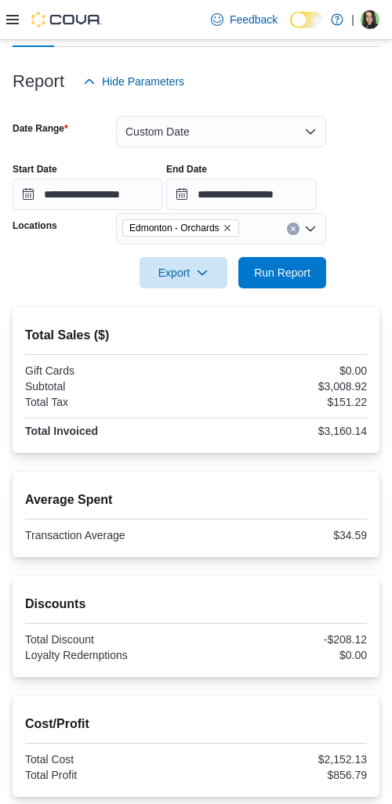
scroll to position [170, 0]
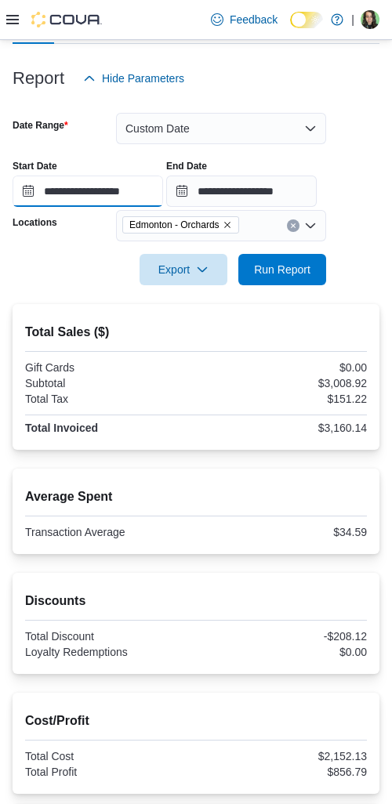
click at [84, 186] on input "**********" at bounding box center [88, 191] width 150 height 31
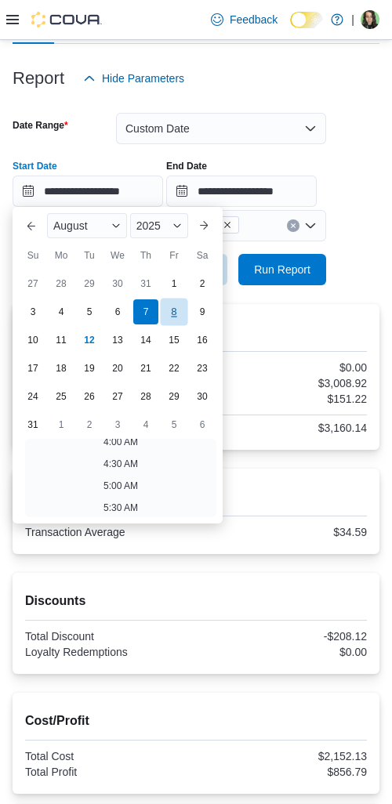
click at [167, 310] on div "8" at bounding box center [173, 312] width 27 height 27
type input "**********"
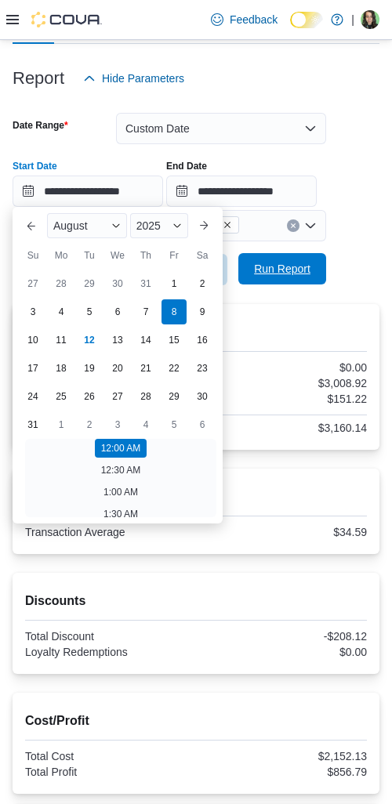
click at [282, 274] on span "Run Report" at bounding box center [282, 269] width 56 height 16
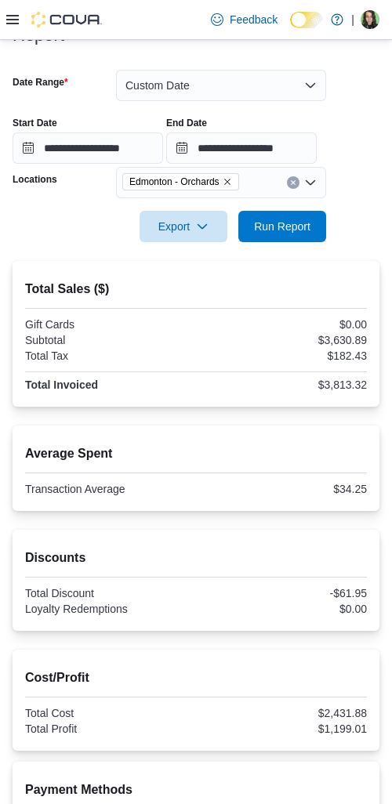
scroll to position [216, 0]
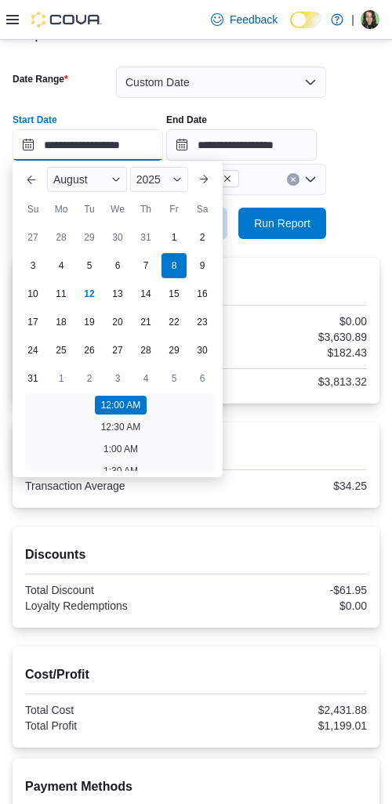
click at [88, 141] on input "**********" at bounding box center [88, 144] width 150 height 31
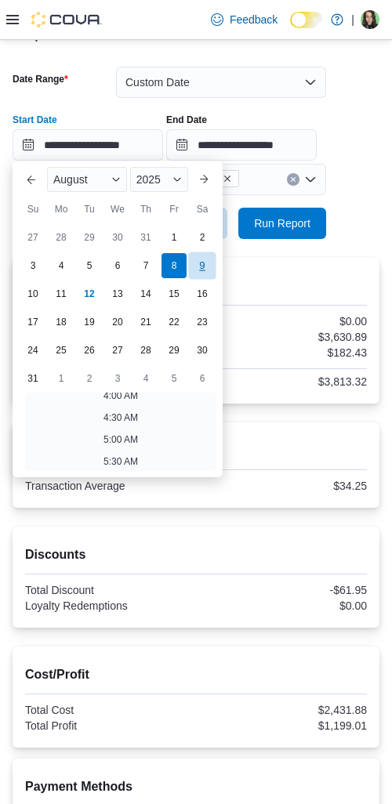
click at [208, 263] on div "9" at bounding box center [201, 265] width 27 height 27
type input "**********"
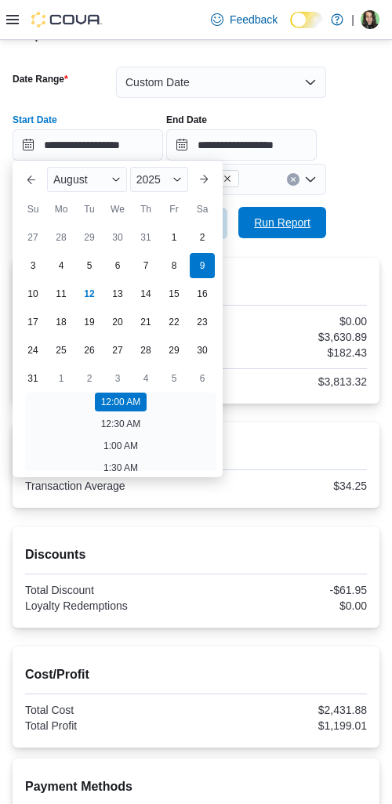
click at [279, 226] on span "Run Report" at bounding box center [282, 223] width 56 height 16
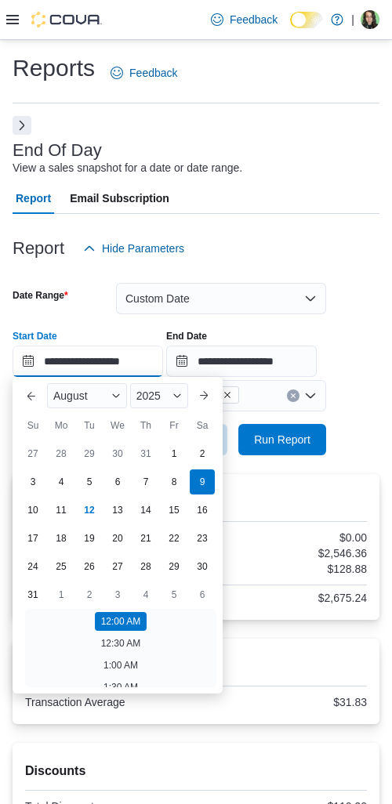
drag, startPoint x: 71, startPoint y: 360, endPoint x: 109, endPoint y: 436, distance: 84.8
click at [71, 360] on input "**********" at bounding box center [88, 361] width 150 height 31
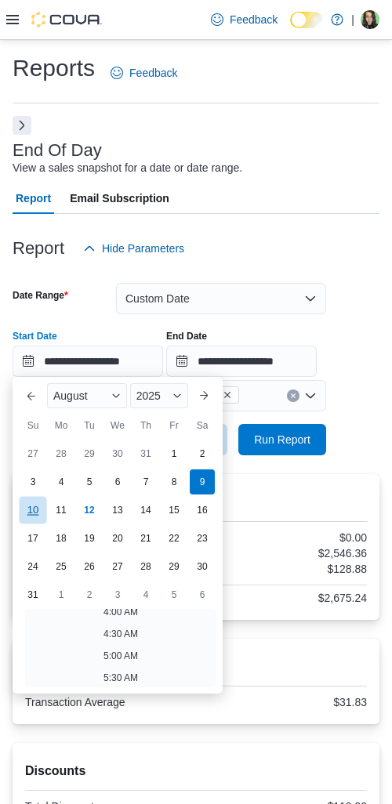
click at [42, 520] on div "10" at bounding box center [32, 510] width 27 height 27
type input "**********"
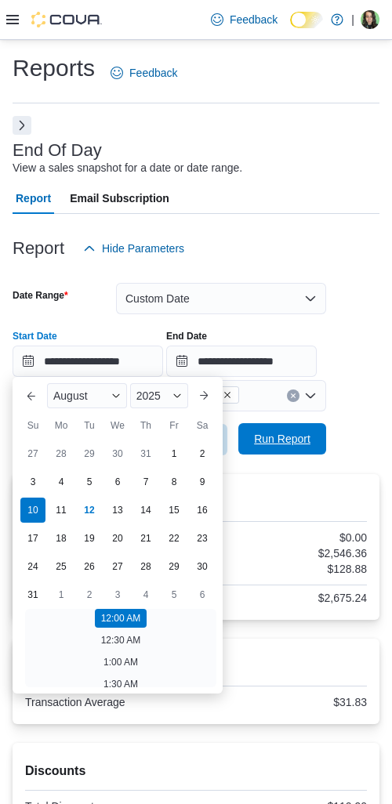
click at [260, 446] on span "Run Report" at bounding box center [282, 439] width 56 height 16
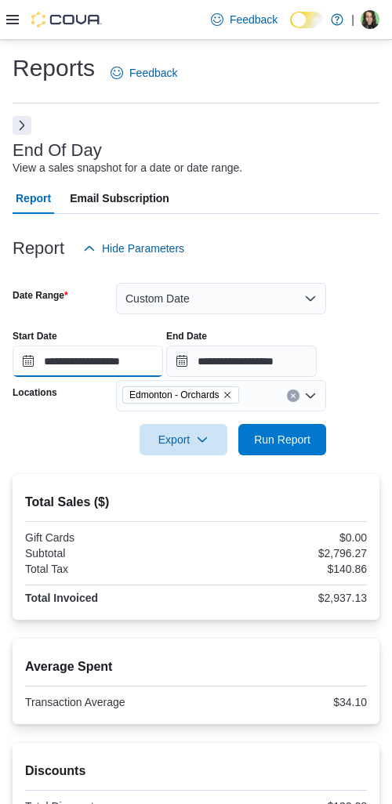
click at [111, 368] on input "**********" at bounding box center [88, 361] width 150 height 31
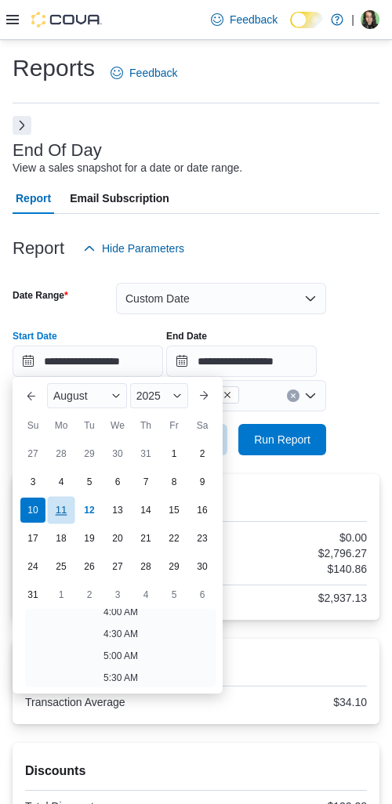
click at [66, 505] on div "11" at bounding box center [60, 510] width 27 height 27
type input "**********"
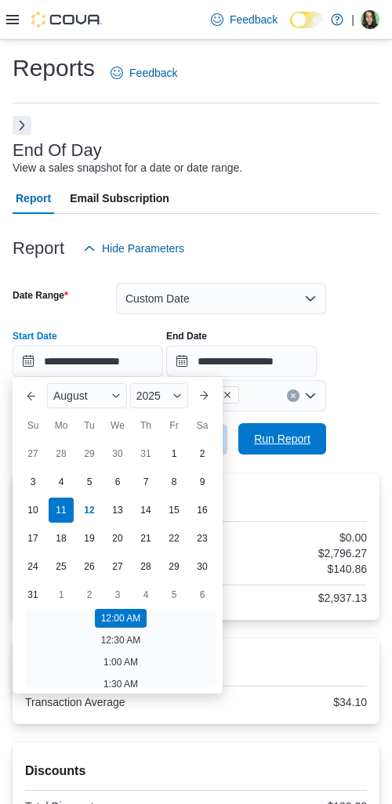
click at [287, 436] on span "Run Report" at bounding box center [282, 439] width 56 height 16
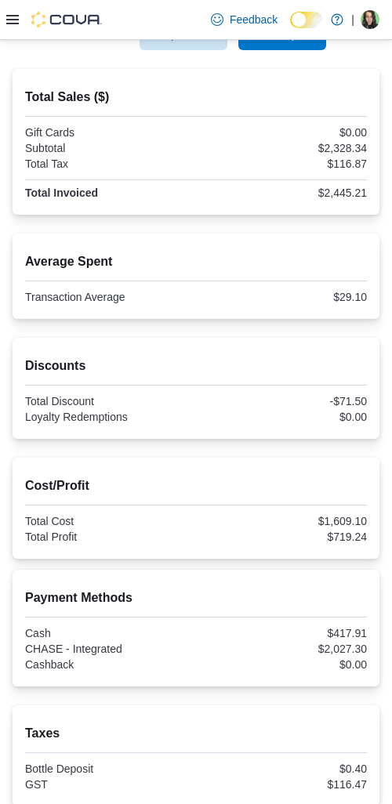
scroll to position [453, 0]
